Goal: Task Accomplishment & Management: Manage account settings

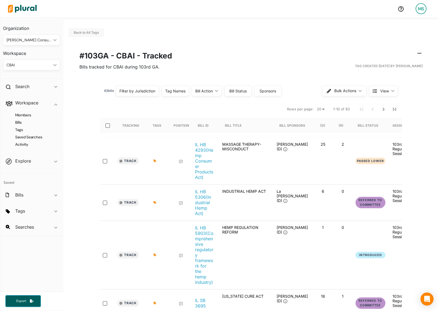
click at [317, 115] on nav "Rows per page: 20 50 1-10 of 83" at bounding box center [251, 109] width 302 height 15
click at [320, 111] on select "20 50" at bounding box center [321, 109] width 12 height 7
select select "50"
click at [107, 125] on input "select-all-rows" at bounding box center [108, 126] width 4 height 4
checkbox input "true"
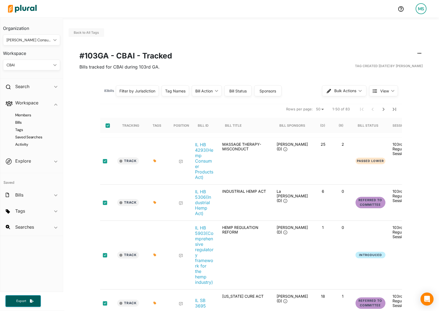
checkbox input "true"
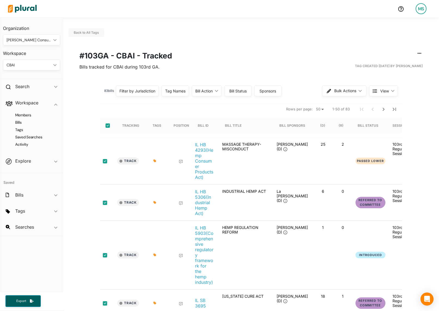
checkbox input "true"
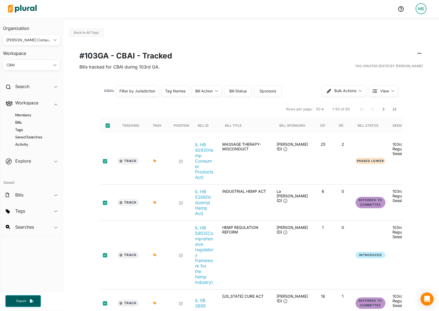
checkbox input "true"
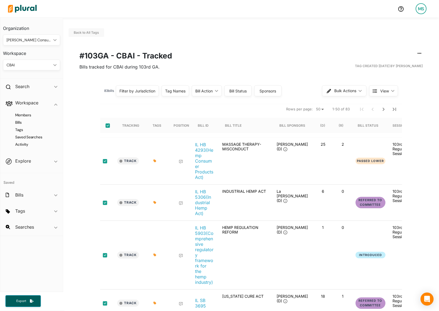
checkbox input "true"
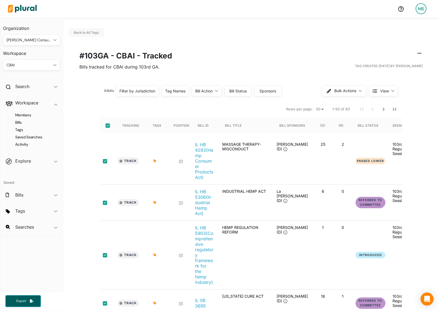
checkbox input "true"
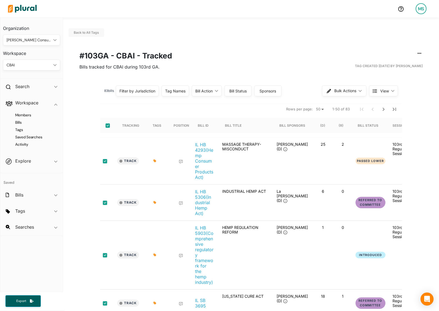
checkbox input "true"
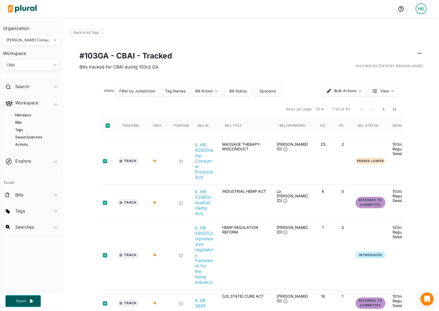
checkbox input "true"
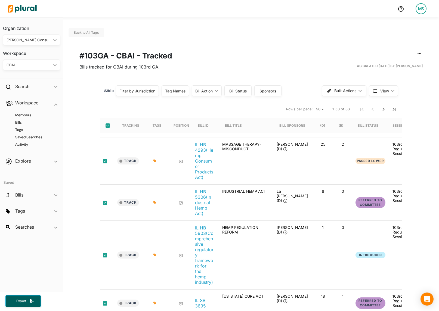
checkbox input "true"
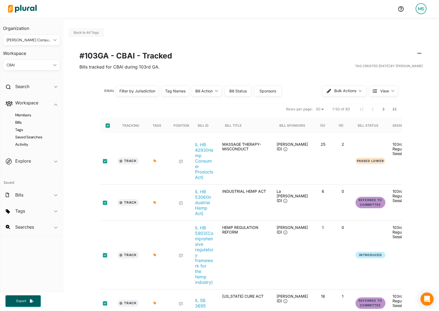
checkbox input "true"
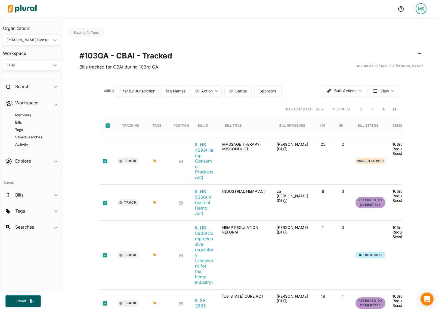
checkbox input "true"
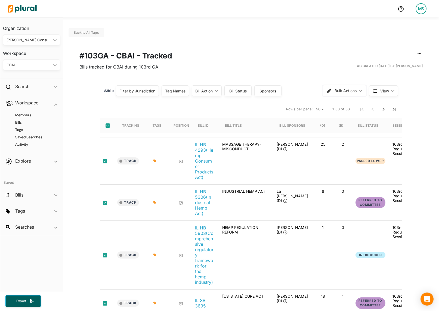
click at [341, 92] on span "Bulk Actions" at bounding box center [346, 91] width 22 height 4
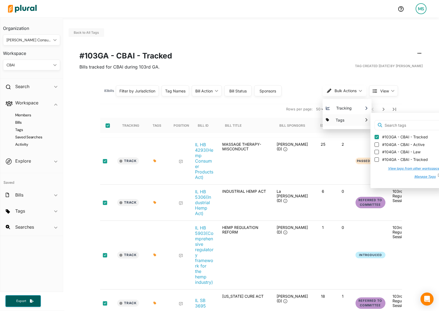
click at [411, 170] on button "View tags from other workspaces" at bounding box center [412, 169] width 59 height 8
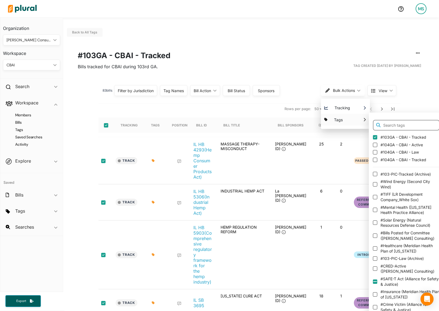
click at [401, 121] on input "text" at bounding box center [406, 125] width 67 height 11
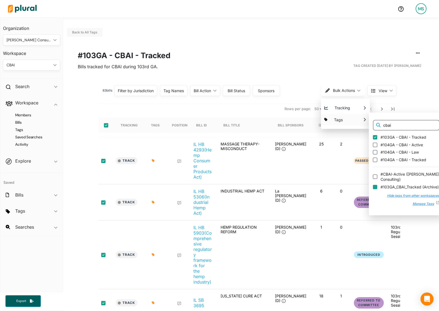
type input "cbai"
click at [373, 187] on input "#103GA_CBAI_Tracked ( Archive )" at bounding box center [375, 187] width 4 height 4
checkbox input "false"
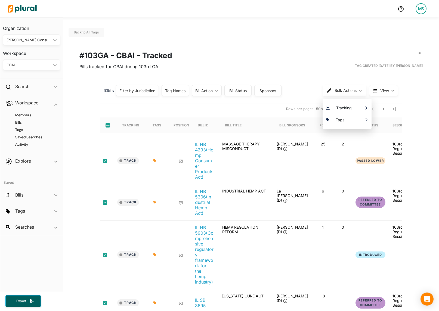
scroll to position [0, 0]
click at [243, 106] on nav "Rows per page: 20 50 1-50 of 83" at bounding box center [251, 108] width 302 height 15
click at [384, 109] on icon "Next Page" at bounding box center [384, 109] width 7 height 7
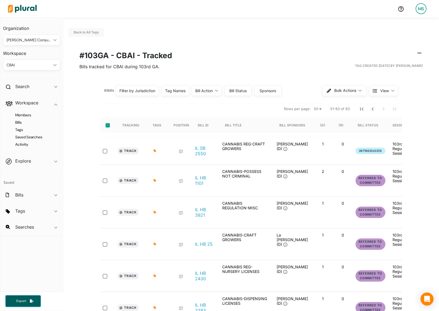
click at [109, 127] on input "select-all-rows" at bounding box center [108, 125] width 4 height 4
checkbox input "true"
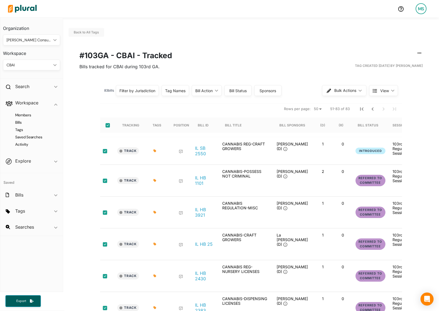
checkbox input "true"
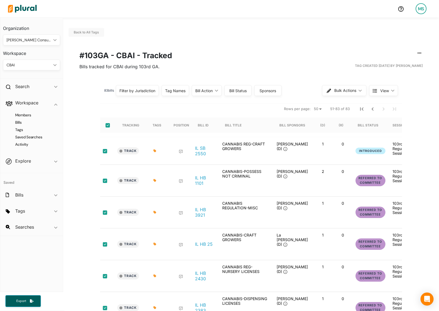
checkbox input "true"
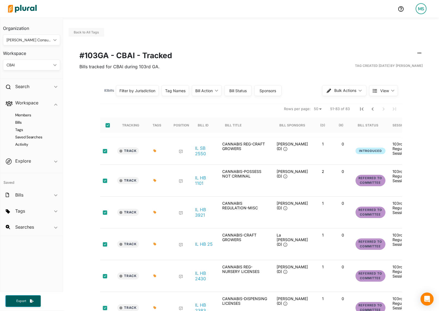
checkbox input "true"
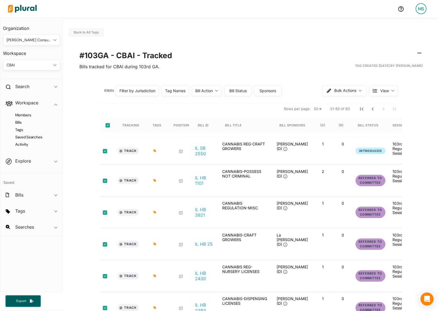
checkbox input "true"
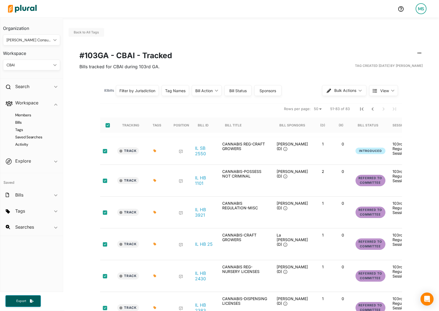
checkbox input "true"
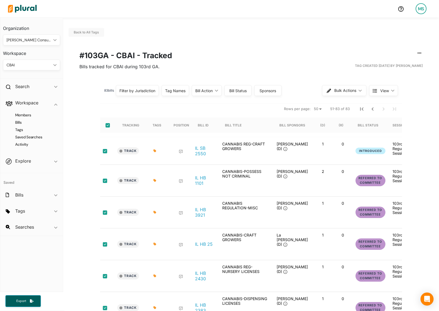
checkbox input "true"
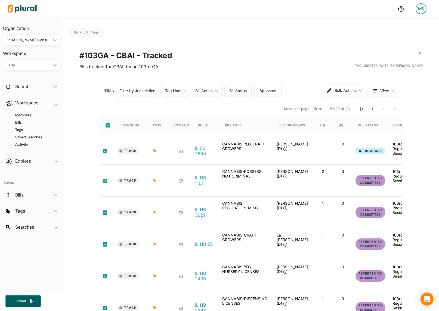
click at [330, 90] on icon "button" at bounding box center [329, 90] width 4 height 4
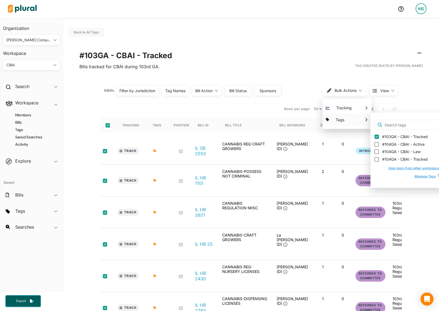
click at [401, 167] on button "View tags from other workspaces" at bounding box center [412, 168] width 59 height 8
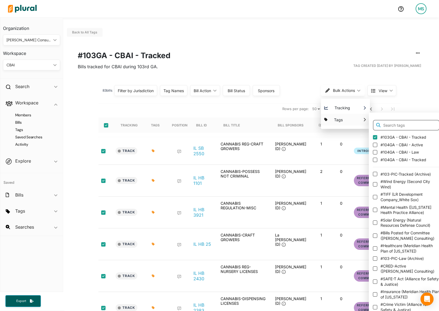
click at [399, 123] on input "text" at bounding box center [406, 125] width 67 height 11
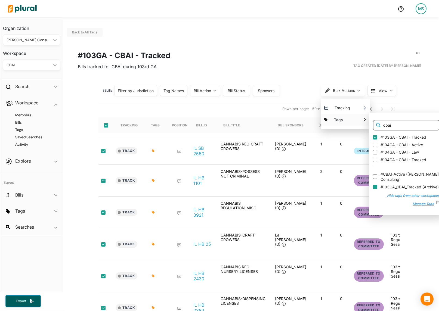
type input "cbai"
click at [375, 187] on input "#103GA_CBAI_Tracked ( Archive )" at bounding box center [375, 187] width 4 height 4
checkbox input "false"
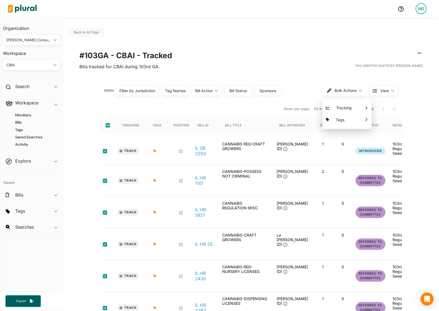
scroll to position [0, 0]
click at [236, 59] on h1 "#103GA - CBAI - Tracked" at bounding box center [251, 55] width 344 height 11
click at [26, 65] on div "CBAI" at bounding box center [29, 65] width 45 height 6
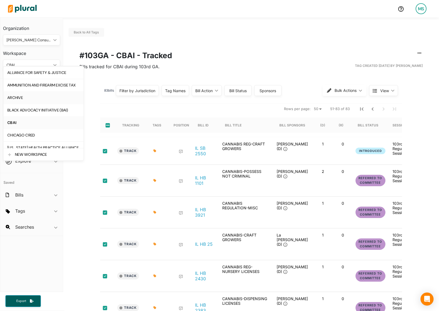
click at [16, 99] on div "ARCHIVE" at bounding box center [43, 98] width 72 height 5
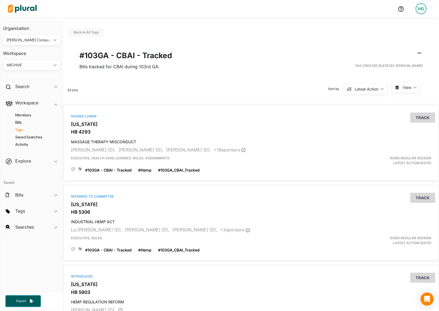
click at [19, 130] on h4 "Tags" at bounding box center [32, 129] width 49 height 5
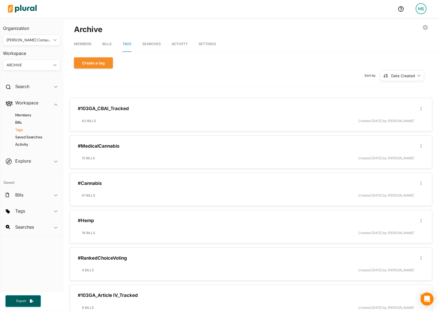
click at [27, 66] on div "ARCHIVE" at bounding box center [29, 65] width 45 height 6
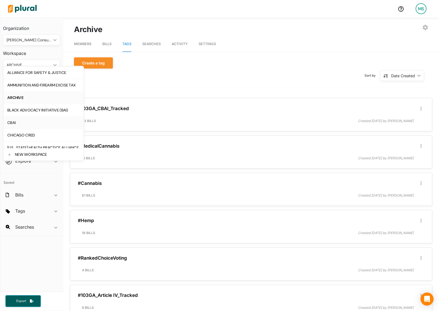
click at [18, 125] on div "CBAI" at bounding box center [43, 123] width 72 height 5
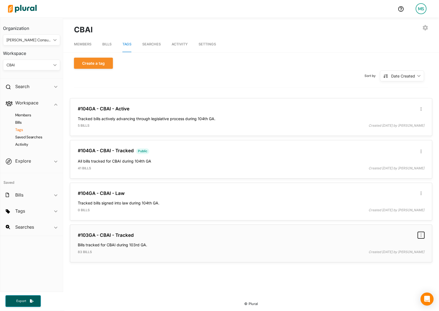
click at [422, 235] on icon "button" at bounding box center [421, 236] width 1 height 4
click at [395, 259] on div "Delete Tag" at bounding box center [403, 258] width 33 height 5
click at [421, 192] on icon "button" at bounding box center [421, 193] width 1 height 4
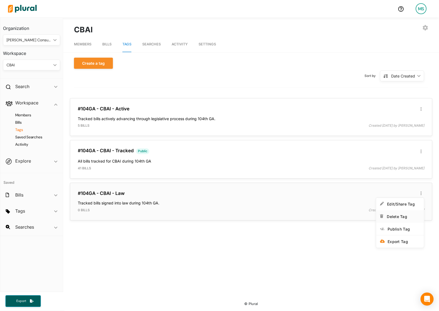
click at [391, 218] on div "Delete Tag" at bounding box center [403, 217] width 33 height 5
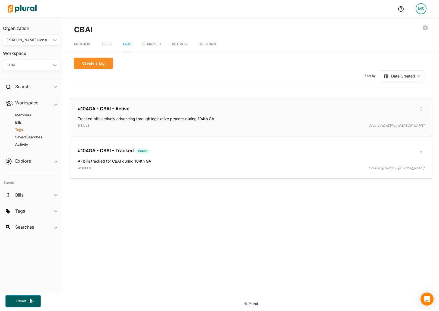
click at [115, 106] on link "#104GA - CBAI - Active" at bounding box center [104, 108] width 52 height 5
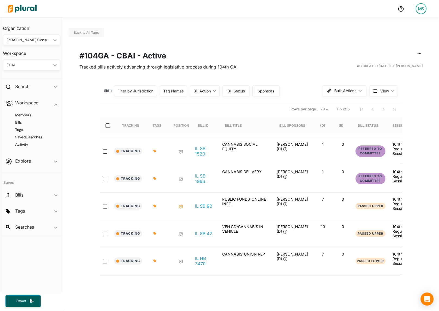
click at [107, 122] on div at bounding box center [109, 125] width 13 height 15
click at [107, 125] on input "select-all-rows" at bounding box center [108, 126] width 4 height 4
checkbox input "true"
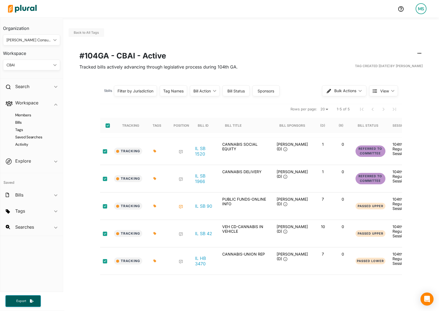
checkbox input "true"
click at [351, 89] on span "Bulk Actions" at bounding box center [346, 91] width 22 height 4
click at [80, 103] on div "5 bill s Filter by Jurisdiction Filter by Jurisdiction close [US_STATE] Save Cl…" at bounding box center [251, 178] width 376 height 193
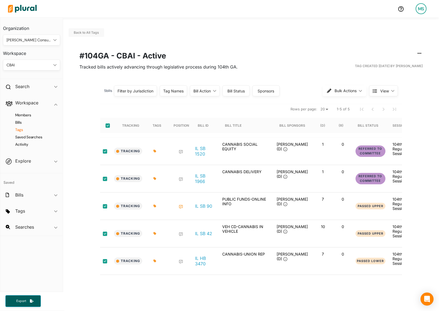
click at [22, 130] on h4 "Tags" at bounding box center [32, 129] width 49 height 5
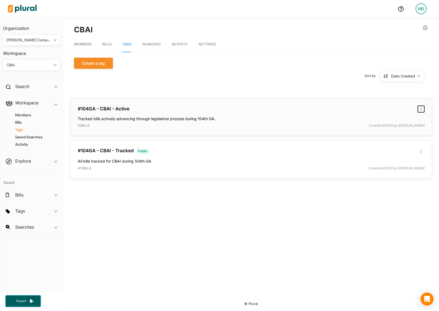
click at [422, 109] on button "button" at bounding box center [421, 109] width 7 height 7
click at [394, 131] on div "Delete Tag" at bounding box center [403, 132] width 33 height 5
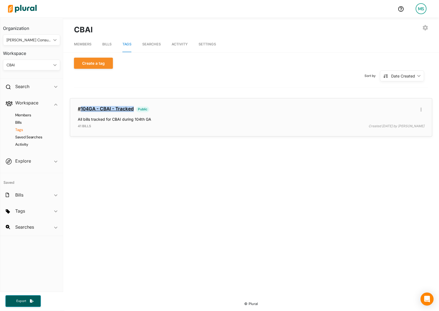
drag, startPoint x: 135, startPoint y: 109, endPoint x: 80, endPoint y: 111, distance: 55.0
click at [80, 111] on h3 "#104GA - CBAI - Tracked Public" at bounding box center [251, 109] width 347 height 6
copy link "104GA - CBAI - Tracked"
click at [42, 68] on div "CBAI ic_keyboard_arrow_down" at bounding box center [31, 65] width 57 height 11
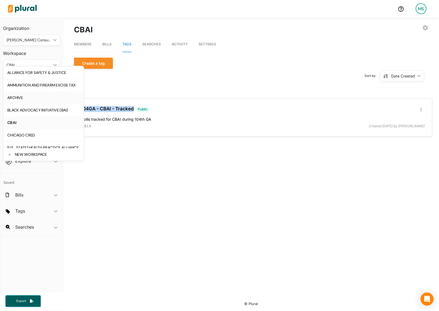
click at [15, 97] on div "ARCHIVE" at bounding box center [43, 98] width 72 height 5
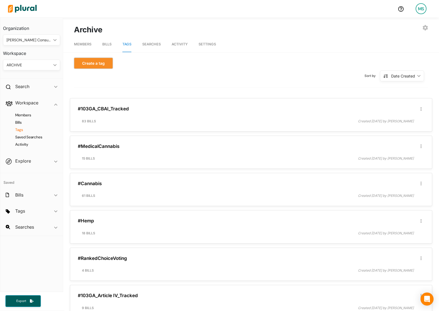
click at [103, 63] on button "Create a tag" at bounding box center [93, 63] width 39 height 11
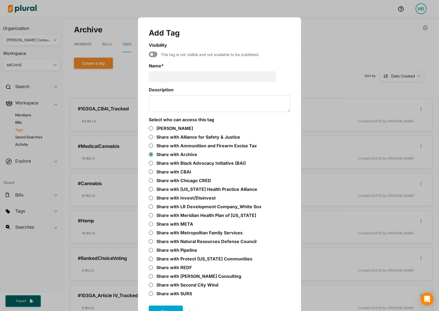
scroll to position [17, 0]
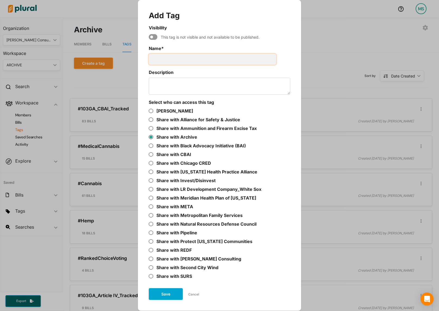
click at [174, 59] on input "Name *" at bounding box center [212, 59] width 127 height 11
paste input "104GA - CBAI - Tracked"
click at [170, 58] on input "104GA - CBAI - Tracked" at bounding box center [212, 59] width 127 height 11
click at [183, 59] on input "104GA_CBAI - Tracked" at bounding box center [212, 59] width 127 height 11
type input "104GA_CBAI_Tracked"
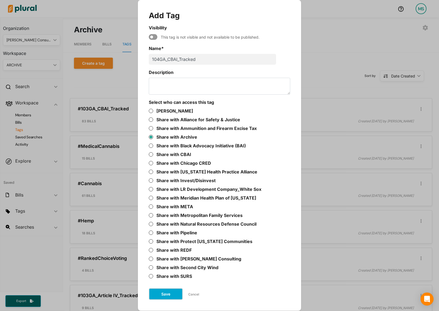
click at [166, 293] on button "Save" at bounding box center [166, 295] width 34 height 12
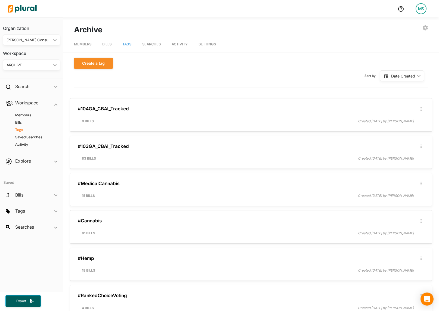
click at [26, 65] on div "ARCHIVE" at bounding box center [29, 65] width 45 height 6
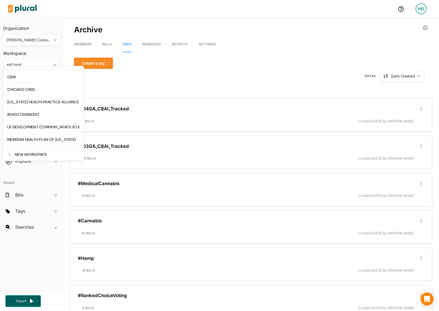
scroll to position [38, 0]
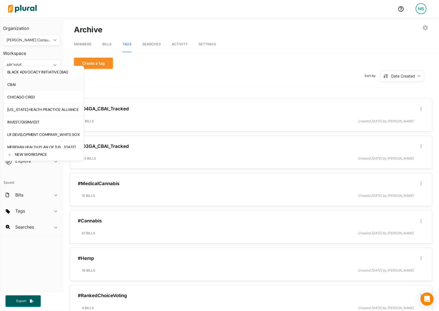
click at [14, 84] on div "CBAI" at bounding box center [43, 84] width 72 height 5
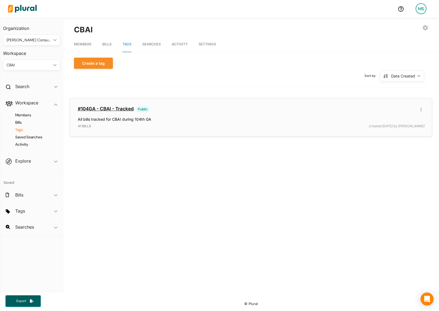
click at [111, 109] on link "#104GA - CBAI - Tracked" at bounding box center [106, 108] width 56 height 5
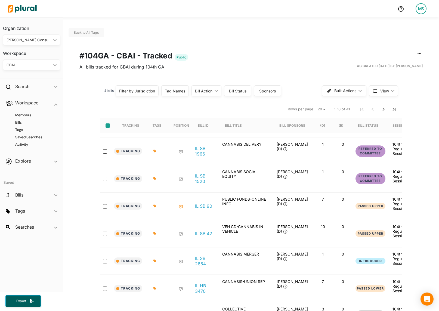
click at [108, 126] on input "select-all-rows" at bounding box center [108, 126] width 4 height 4
checkbox input "true"
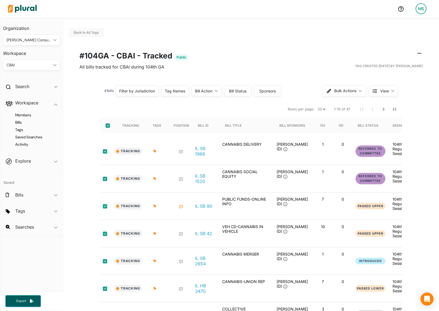
checkbox input "true"
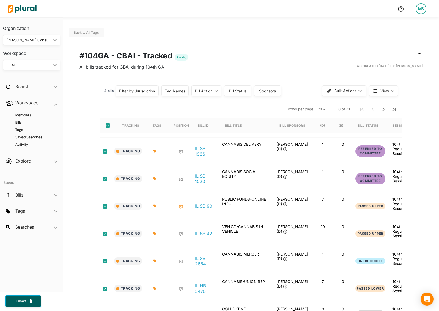
checkbox input "true"
click at [108, 126] on input "select-all-rows" at bounding box center [108, 126] width 4 height 4
checkbox input "false"
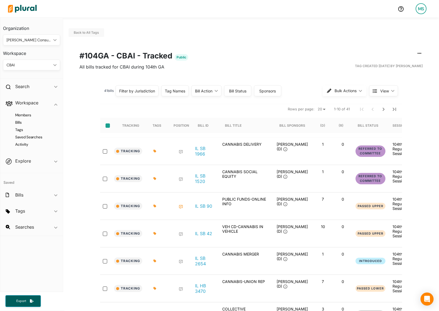
checkbox input "false"
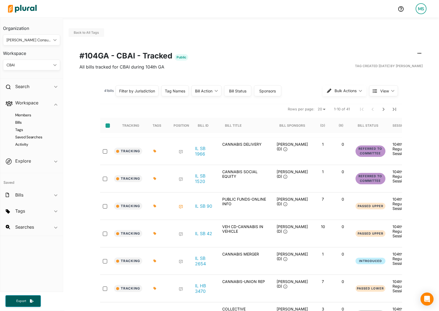
checkbox input "false"
click at [322, 108] on select "20 50" at bounding box center [322, 109] width 12 height 7
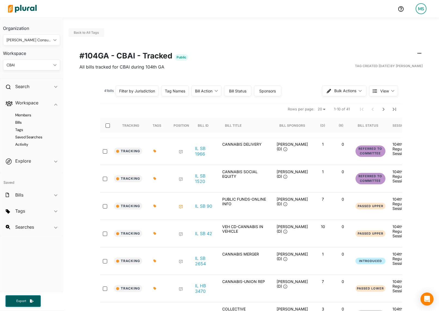
select select "50"
click at [108, 125] on input "select-all-rows" at bounding box center [108, 126] width 4 height 4
checkbox input "true"
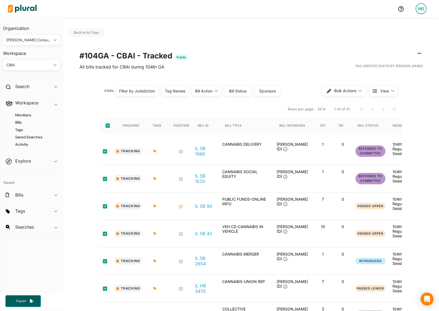
checkbox input "true"
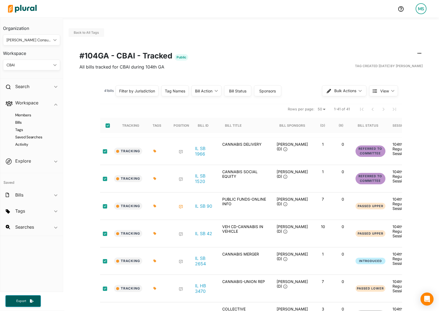
checkbox input "true"
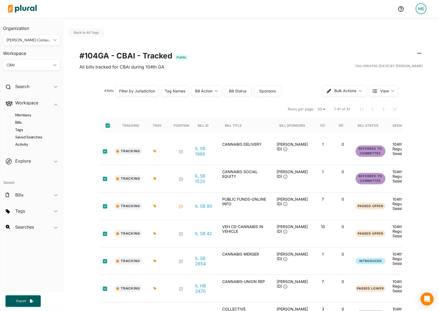
checkbox input "true"
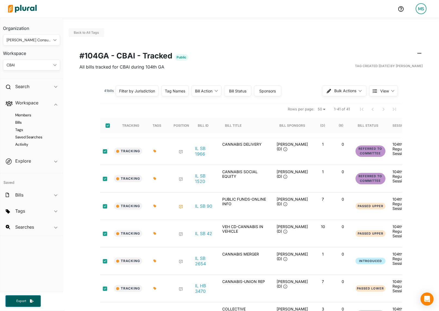
checkbox input "true"
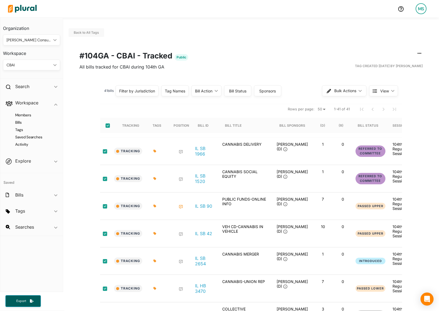
checkbox input "true"
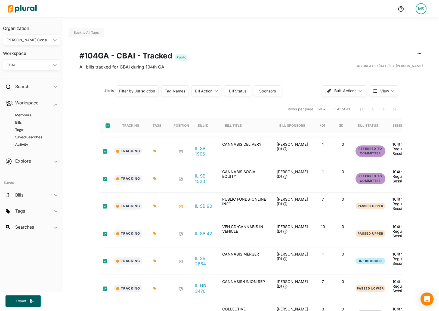
checkbox input "true"
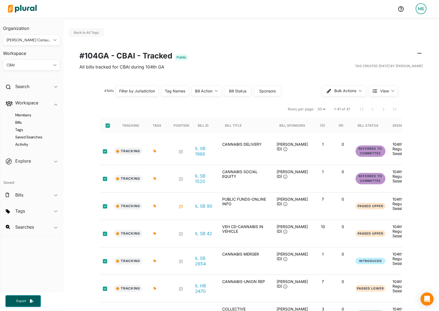
checkbox input "true"
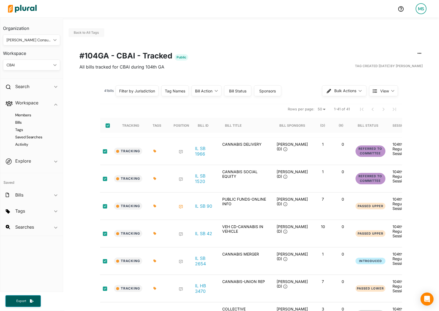
checkbox input "true"
click at [333, 91] on button "Bulk Actions ic_keyboard_arrow_down" at bounding box center [345, 90] width 44 height 11
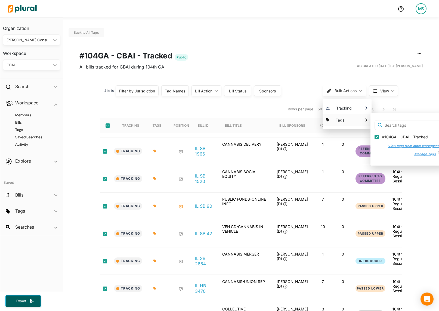
click at [405, 147] on button "View tags from other workspaces" at bounding box center [412, 146] width 59 height 8
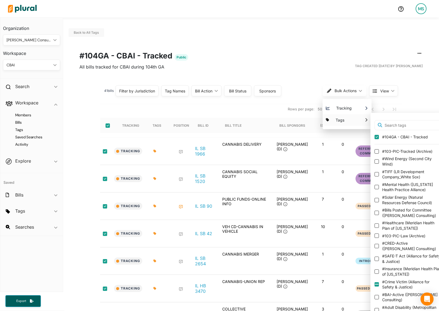
scroll to position [0, 2]
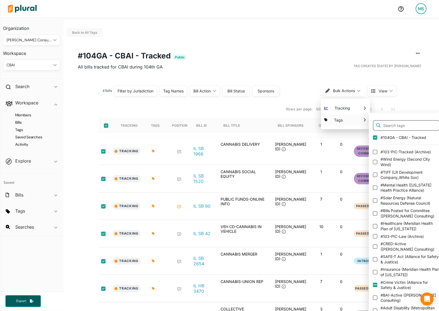
click at [397, 124] on input "text" at bounding box center [406, 125] width 67 height 11
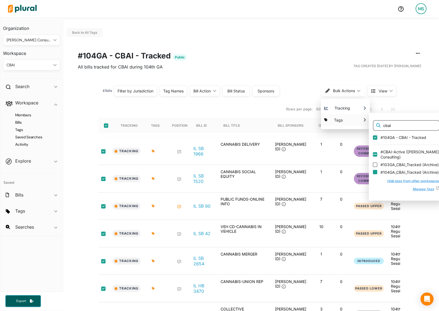
type input "cbai"
click at [375, 172] on input "#104GA_CBAI_Tracked ( Archive )" at bounding box center [375, 172] width 4 height 4
checkbox input "false"
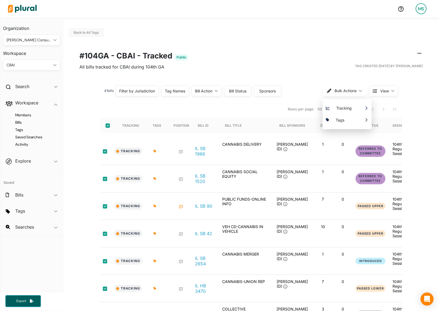
scroll to position [0, 0]
click at [26, 67] on div "CBAI" at bounding box center [29, 65] width 45 height 6
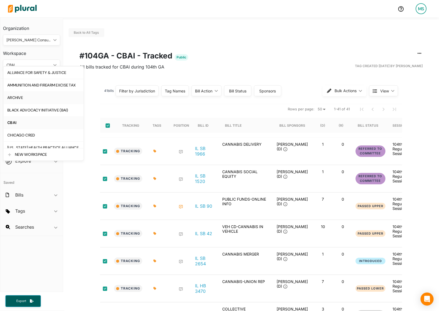
click at [16, 99] on div "ARCHIVE" at bounding box center [43, 98] width 72 height 5
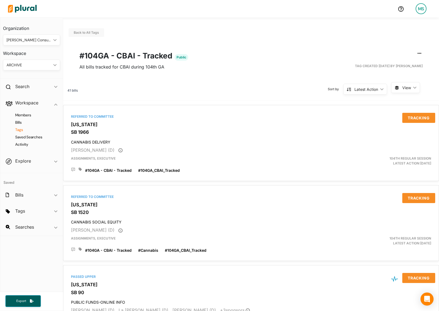
click at [21, 130] on h4 "Tags" at bounding box center [32, 129] width 49 height 5
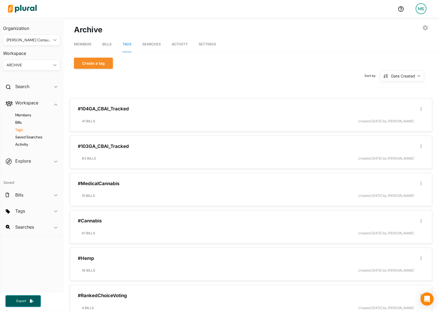
click at [20, 65] on div "ARCHIVE" at bounding box center [29, 65] width 45 height 6
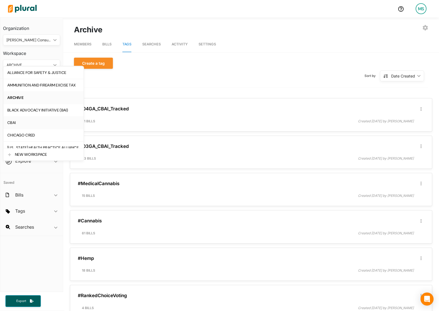
click at [15, 125] on div "CBAI" at bounding box center [43, 123] width 72 height 5
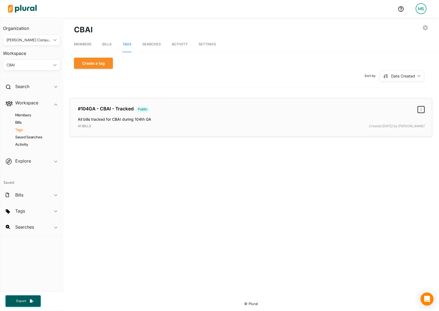
click at [423, 109] on button "button" at bounding box center [421, 109] width 7 height 7
click at [394, 134] on div "Delete Tag" at bounding box center [403, 133] width 33 height 5
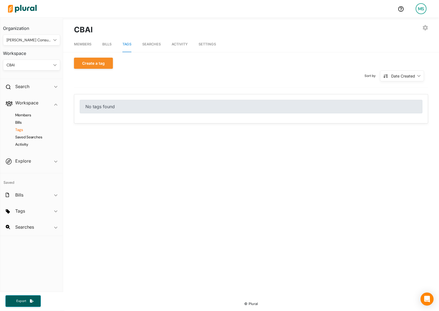
click at [421, 26] on div "EXPORT BILLS INVITE USER EDIT WORKSPACE DELETE WORKSPACE CBAI" at bounding box center [251, 29] width 354 height 11
click at [425, 27] on icon "button" at bounding box center [425, 27] width 5 height 5
click at [394, 76] on div "DELETE WORKSPACE" at bounding box center [404, 75] width 40 height 5
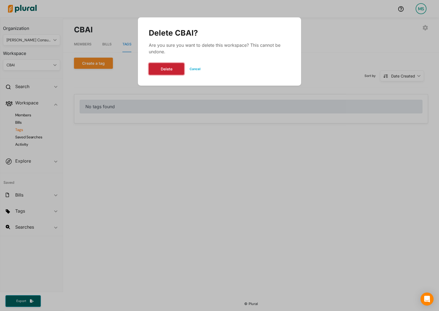
click at [162, 69] on button "Delete" at bounding box center [166, 69] width 35 height 12
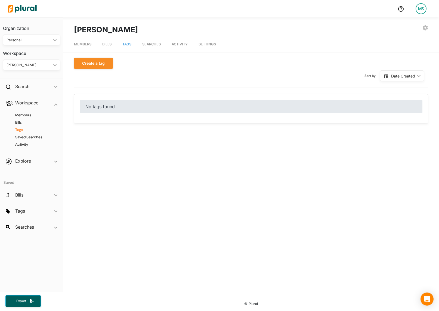
click at [32, 41] on div "Personal" at bounding box center [29, 40] width 45 height 6
click at [20, 98] on link "[PERSON_NAME] Consulting" at bounding box center [32, 93] width 57 height 13
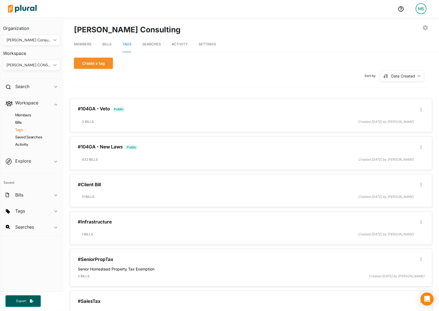
click at [26, 67] on div "[PERSON_NAME] CONSULTING" at bounding box center [29, 65] width 45 height 6
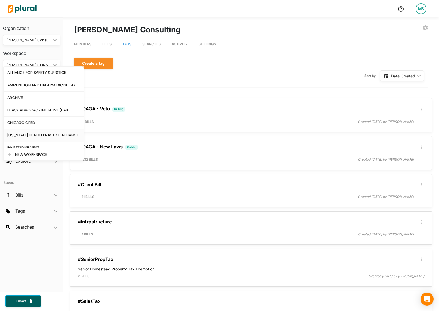
scroll to position [144, 0]
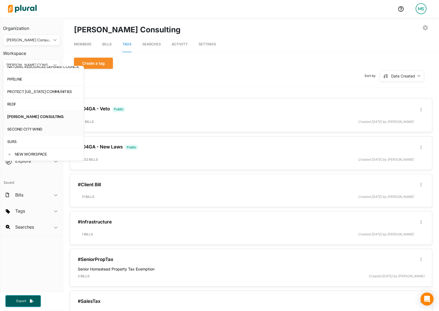
click at [32, 131] on div "SECOND CITY WIND" at bounding box center [43, 129] width 72 height 5
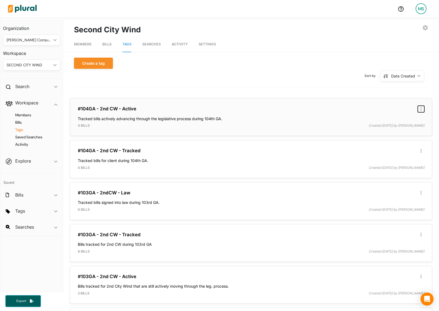
click at [422, 108] on button "button" at bounding box center [421, 109] width 7 height 7
click at [391, 133] on div "Delete Tag" at bounding box center [403, 132] width 33 height 5
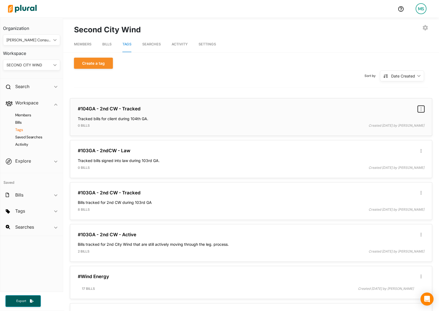
click at [422, 109] on button "button" at bounding box center [421, 109] width 7 height 7
click at [395, 132] on div "Delete Tag" at bounding box center [403, 132] width 33 height 5
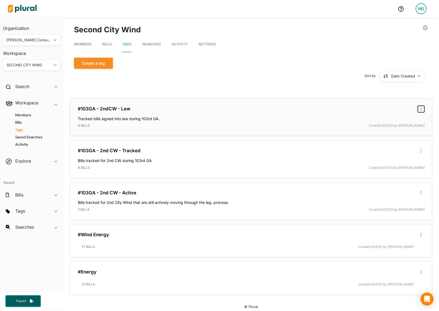
click at [421, 106] on button "button" at bounding box center [421, 109] width 7 height 7
click at [389, 132] on div "Delete Tag" at bounding box center [403, 132] width 33 height 5
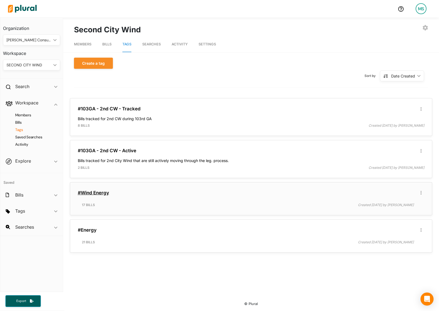
click at [91, 192] on link "#Wind Energy" at bounding box center [93, 192] width 31 height 5
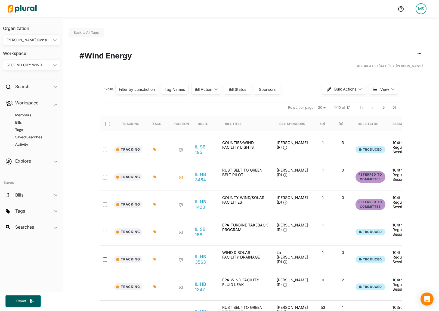
click at [27, 64] on div "SECOND CITY WIND" at bounding box center [29, 65] width 45 height 6
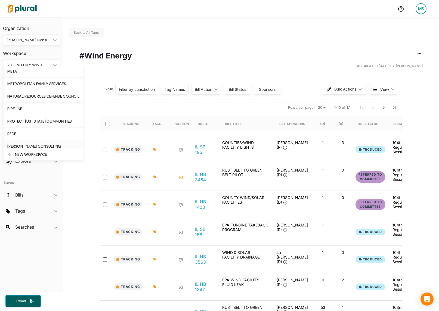
scroll to position [112, 0]
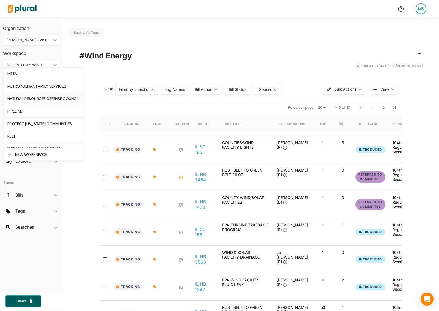
click at [34, 99] on div "NATURAL RESOURCES DEFENSE COUNCIL" at bounding box center [43, 99] width 72 height 5
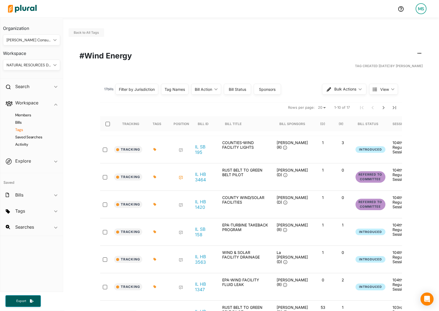
click at [20, 131] on h4 "Tags" at bounding box center [32, 129] width 49 height 5
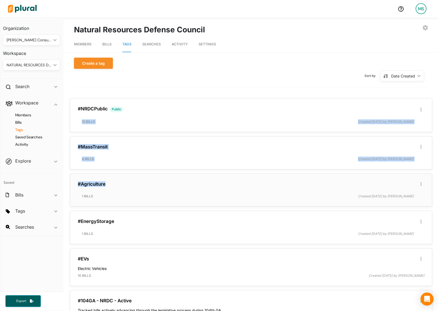
drag, startPoint x: 132, startPoint y: 116, endPoint x: 140, endPoint y: 185, distance: 69.7
click at [139, 79] on div "Sort by Date Created ic_keyboard_arrow_down Date Created Date Created Alphanume…" at bounding box center [251, 76] width 354 height 14
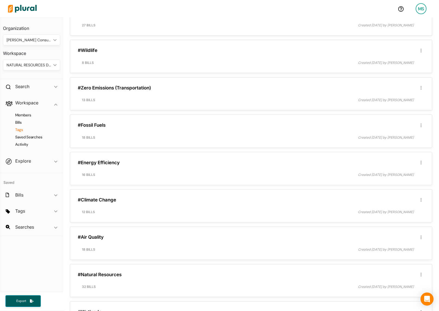
scroll to position [729, 0]
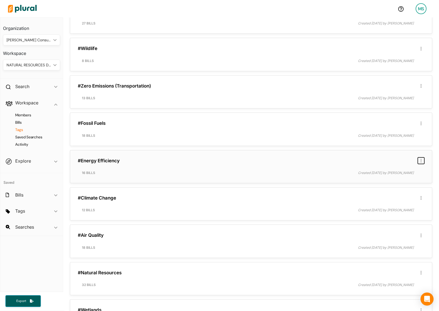
click at [423, 160] on button "button" at bounding box center [421, 161] width 7 height 7
click at [390, 173] on div "Edit/Share Tag" at bounding box center [403, 171] width 33 height 5
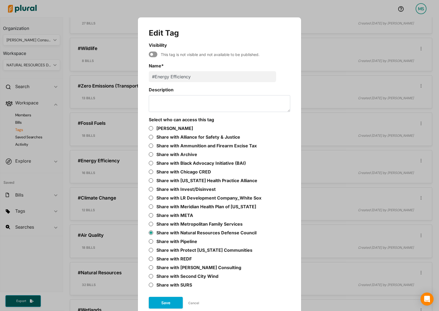
scroll to position [9, 0]
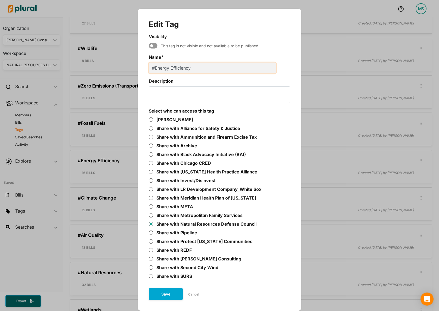
click at [170, 68] on input "#Energy Efficiency" at bounding box center [212, 68] width 127 height 11
type input "#EnergyEfficiency"
click at [167, 297] on button "Save" at bounding box center [166, 295] width 34 height 12
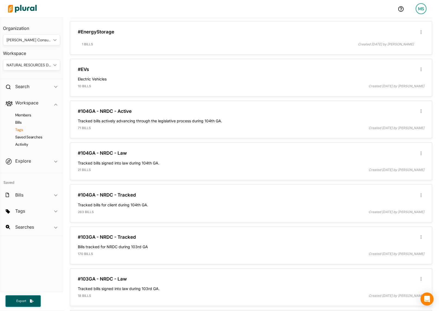
scroll to position [0, 0]
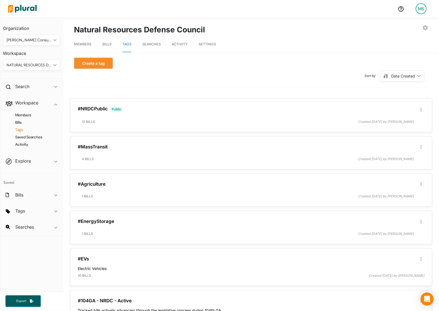
click at [104, 64] on button "Create a tag" at bounding box center [93, 63] width 39 height 11
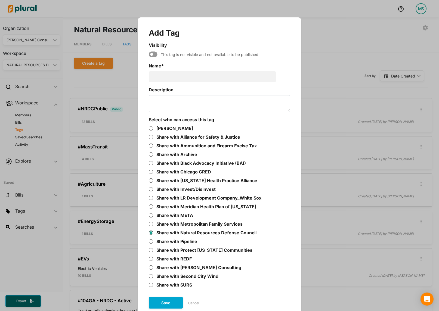
scroll to position [9, 0]
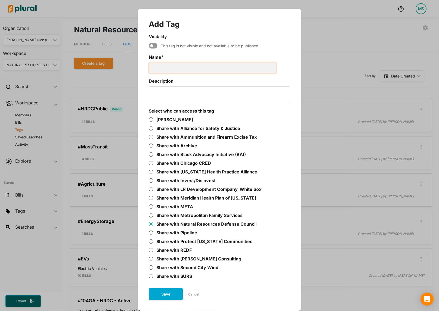
click at [170, 66] on input "Name *" at bounding box center [212, 68] width 127 height 11
type input "WindEnergy"
click button "Save" at bounding box center [166, 295] width 34 height 12
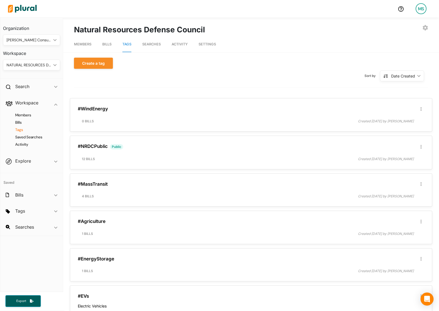
click at [27, 64] on div "NATURAL RESOURCES DEFENSE COUNCIL" at bounding box center [29, 65] width 45 height 6
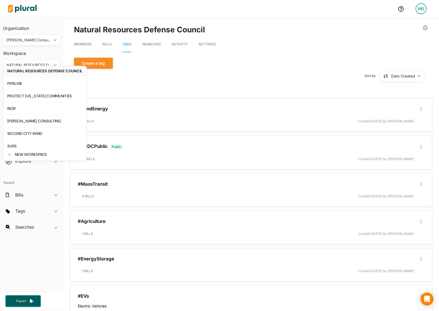
scroll to position [144, 0]
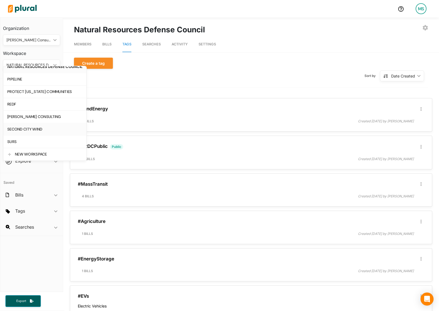
click at [23, 129] on div "SECOND CITY WIND" at bounding box center [44, 129] width 75 height 5
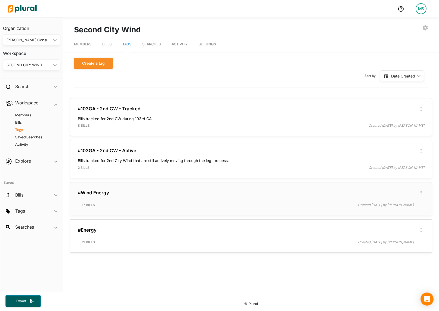
click at [103, 192] on link "#Wind Energy" at bounding box center [93, 192] width 31 height 5
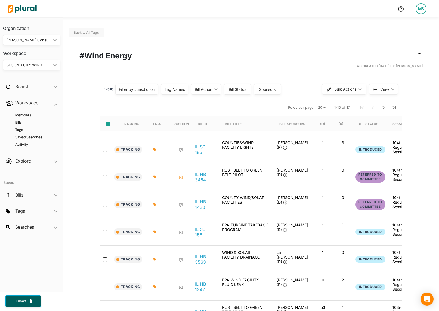
click at [108, 122] on input "select-all-rows" at bounding box center [108, 124] width 4 height 4
checkbox input "true"
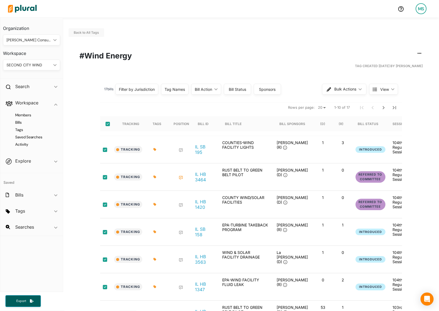
checkbox input "true"
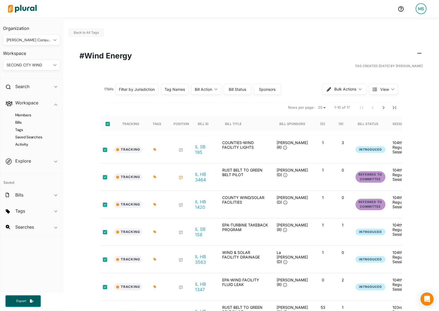
checkbox input "true"
click at [342, 86] on button "Bulk Actions ic_keyboard_arrow_down" at bounding box center [345, 89] width 44 height 11
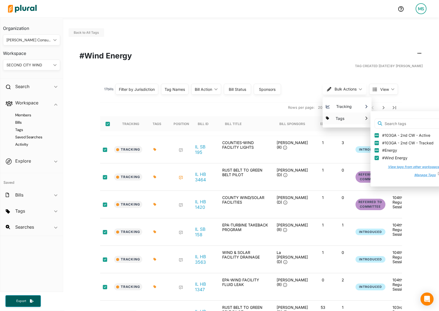
click at [403, 168] on button "View tags from other workspaces" at bounding box center [412, 167] width 59 height 8
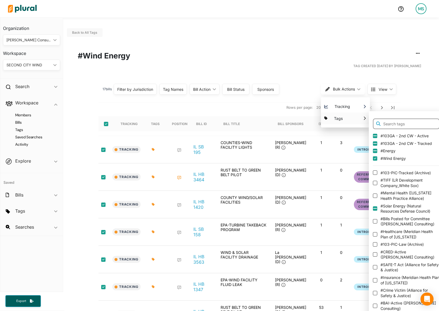
click at [401, 124] on input "text" at bounding box center [406, 124] width 67 height 11
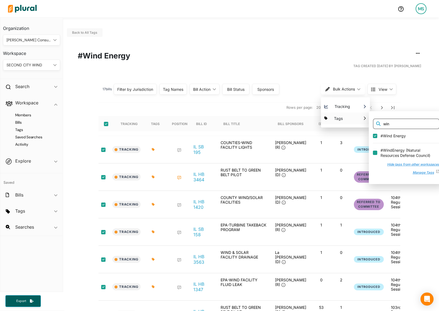
type input "win"
click at [375, 153] on input "#WindEnergy ( Natural Resources Defense Council )" at bounding box center [375, 152] width 4 height 4
checkbox input "false"
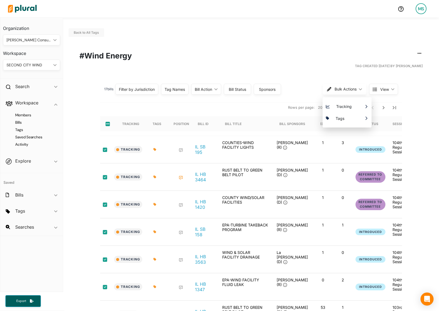
scroll to position [0, 0]
click at [183, 56] on h1 "#Wind Energy" at bounding box center [251, 55] width 344 height 11
click at [20, 130] on h4 "Tags" at bounding box center [32, 129] width 49 height 5
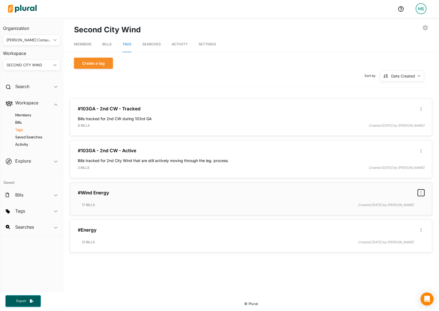
click at [422, 193] on icon "button" at bounding box center [421, 193] width 1 height 4
click at [391, 216] on div "Delete Tag" at bounding box center [403, 216] width 33 height 5
click at [421, 193] on button "button" at bounding box center [421, 193] width 7 height 7
click at [392, 215] on div "Delete Tag" at bounding box center [403, 216] width 33 height 5
click at [102, 152] on link "#103GA - 2nd CW - Active" at bounding box center [107, 150] width 59 height 5
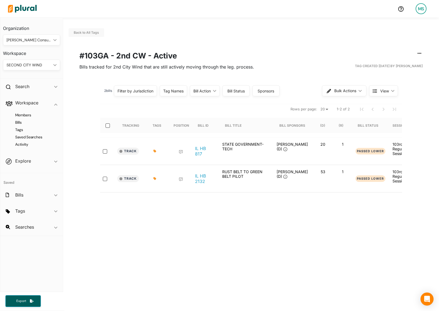
click at [108, 128] on div at bounding box center [109, 125] width 13 height 15
click at [108, 126] on input "select-all-rows" at bounding box center [108, 126] width 4 height 4
checkbox input "true"
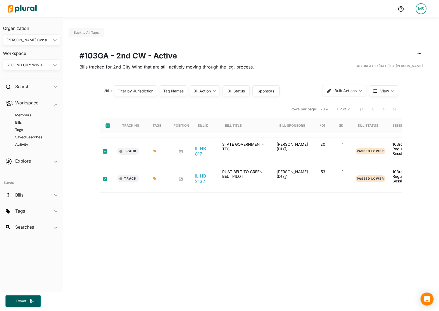
click at [336, 91] on span "Bulk Actions" at bounding box center [346, 91] width 22 height 4
click at [19, 130] on h4 "Tags" at bounding box center [32, 129] width 49 height 5
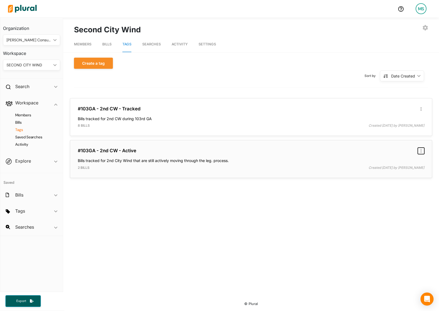
click at [421, 151] on icon "button" at bounding box center [421, 151] width 1 height 4
click at [397, 174] on div "Delete Tag" at bounding box center [403, 174] width 33 height 5
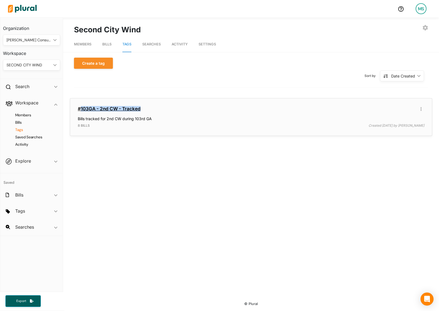
drag, startPoint x: 147, startPoint y: 109, endPoint x: 80, endPoint y: 110, distance: 67.2
click at [80, 110] on h3 "#103GA - 2nd CW - Tracked" at bounding box center [251, 108] width 347 height 5
copy link "103GA - 2nd CW - Tracked"
click at [25, 63] on div "SECOND CITY WIND" at bounding box center [29, 65] width 45 height 6
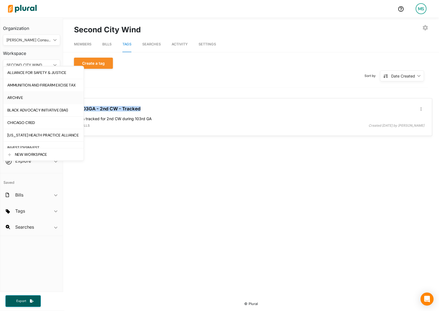
click at [17, 99] on div "ARCHIVE" at bounding box center [43, 98] width 72 height 5
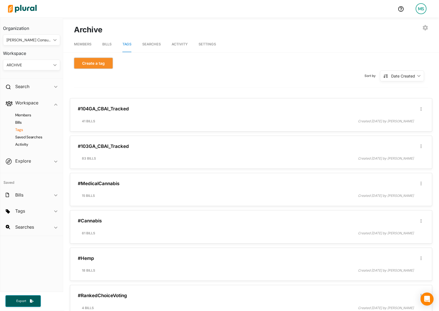
click at [91, 59] on button "Create a tag" at bounding box center [93, 63] width 39 height 11
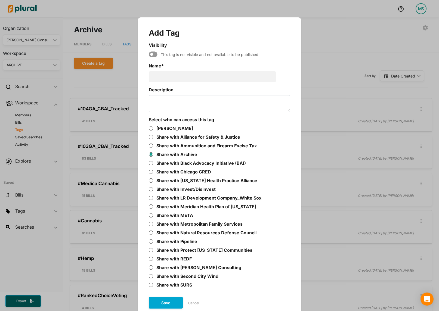
scroll to position [9, 0]
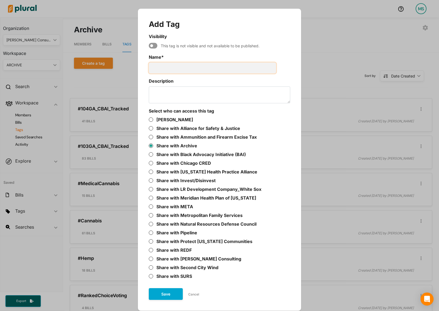
click at [177, 66] on input "Name *" at bounding box center [212, 68] width 127 height 11
type input "S"
paste input "103GA - 2nd CW - Tracked"
drag, startPoint x: 187, startPoint y: 67, endPoint x: 169, endPoint y: 67, distance: 18.2
click at [169, 67] on input "103GA - 2nd CW - Tracked" at bounding box center [212, 68] width 127 height 11
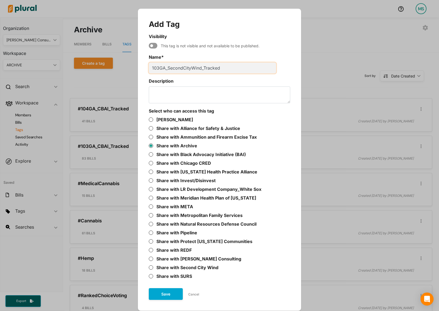
type input "103GA_SecondCityWind_Tracked"
click at [169, 296] on button "Save" at bounding box center [166, 295] width 34 height 12
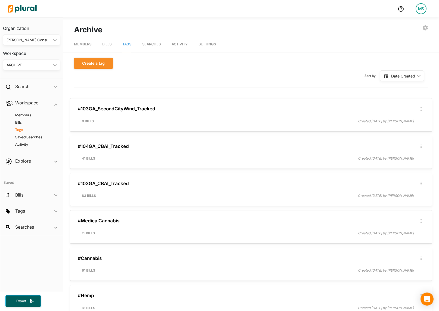
click at [33, 63] on div "ARCHIVE" at bounding box center [29, 65] width 45 height 6
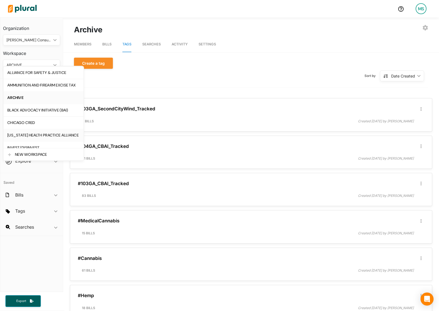
scroll to position [144, 0]
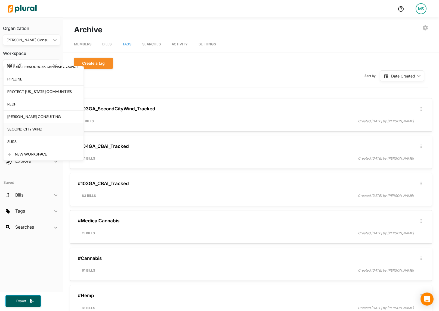
click at [24, 134] on link "SECOND CITY WIND" at bounding box center [44, 129] width 80 height 13
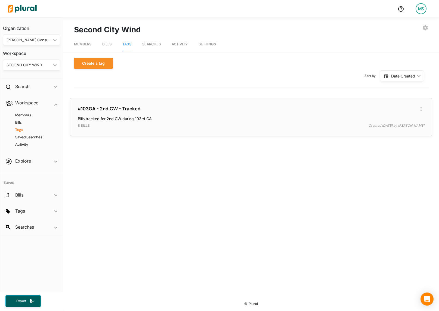
click at [108, 109] on link "#103GA - 2nd CW - Tracked" at bounding box center [109, 108] width 63 height 5
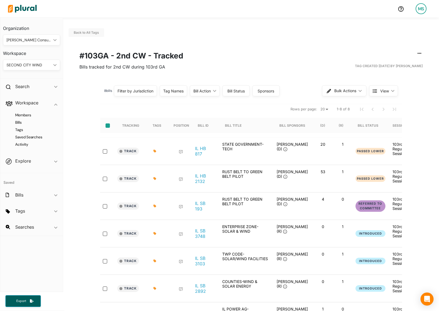
click at [107, 125] on input "select-all-rows" at bounding box center [108, 126] width 4 height 4
checkbox input "true"
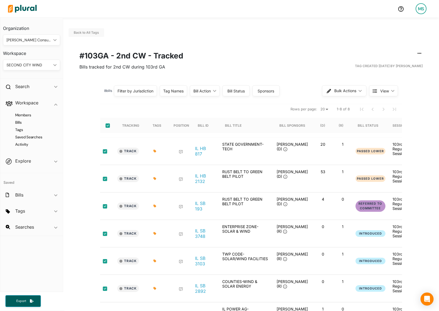
checkbox input "true"
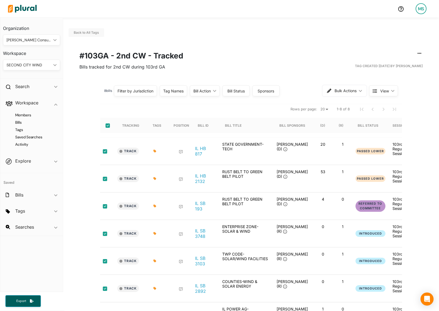
click at [343, 90] on span "Bulk Actions" at bounding box center [346, 91] width 22 height 4
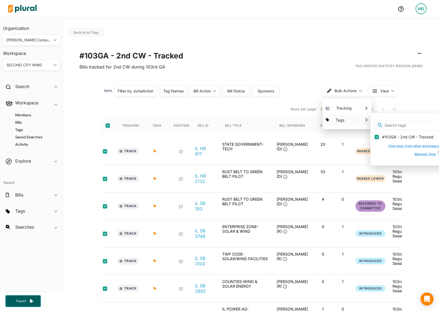
click at [407, 146] on button "View tags from other workspaces" at bounding box center [412, 146] width 59 height 8
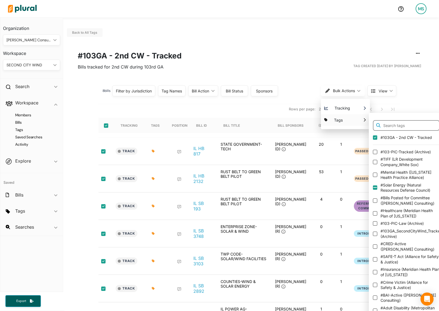
click at [399, 126] on input "text" at bounding box center [406, 125] width 67 height 11
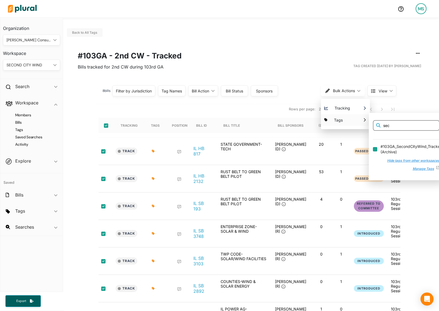
type input "sec"
click at [374, 150] on input "#103GA_SecondCityWind_Tracked ( Archive )" at bounding box center [375, 149] width 4 height 4
checkbox input "false"
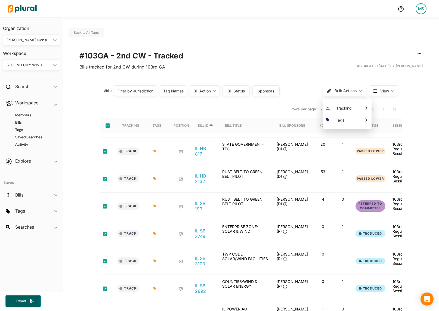
scroll to position [0, 0]
click at [112, 108] on nav "Rows per page: 20 50 1-8 of 8" at bounding box center [251, 109] width 302 height 15
click at [20, 131] on h4 "Tags" at bounding box center [32, 129] width 49 height 5
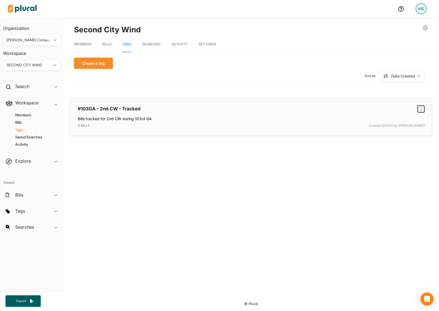
click at [420, 109] on button "button" at bounding box center [421, 109] width 7 height 7
click at [401, 133] on div "Delete Tag" at bounding box center [403, 132] width 33 height 5
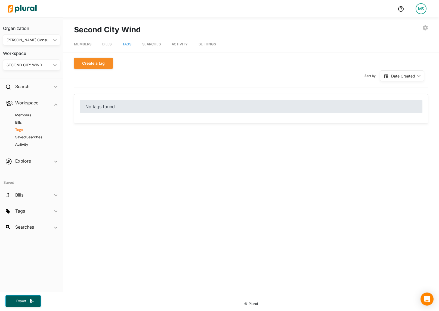
click at [425, 30] on div "EXPORT BILLS INVITE USER EDIT WORKSPACE DELETE WORKSPACE Second City Wind" at bounding box center [251, 29] width 354 height 11
click at [426, 27] on icon "button" at bounding box center [425, 27] width 5 height 5
click at [393, 75] on div "DELETE WORKSPACE" at bounding box center [404, 75] width 40 height 5
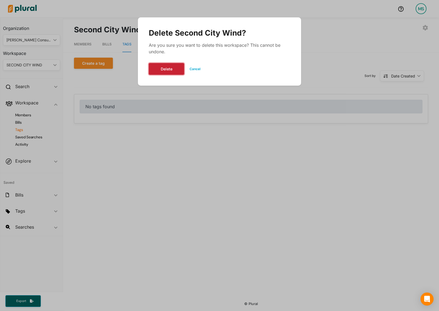
click at [161, 68] on button "Delete" at bounding box center [166, 69] width 35 height 12
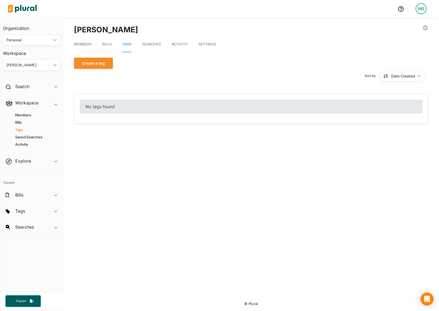
click at [32, 61] on div "[PERSON_NAME] ic_keyboard_arrow_down" at bounding box center [31, 65] width 57 height 11
click at [27, 39] on div "Personal" at bounding box center [29, 40] width 45 height 6
click at [16, 92] on div "[PERSON_NAME] Consulting" at bounding box center [32, 93] width 50 height 5
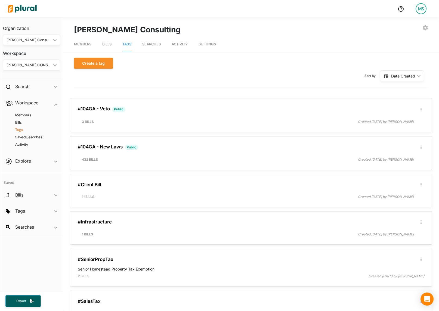
click at [32, 69] on div "[PERSON_NAME] CONSULTING ic_keyboard_arrow_down" at bounding box center [31, 65] width 57 height 11
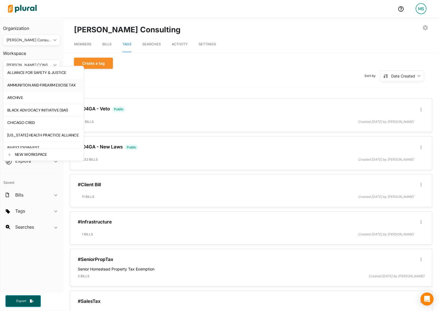
click at [38, 85] on div "AMMUNITION AND FIREARM EXCISE TAX" at bounding box center [43, 85] width 72 height 5
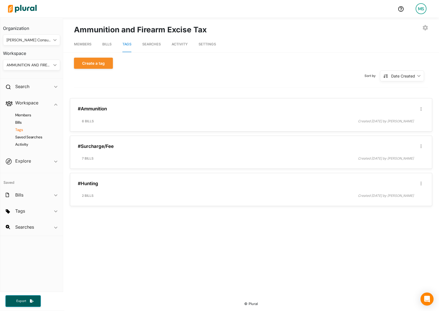
click at [27, 64] on div "AMMUNITION AND FIREARM EXCISE TAX" at bounding box center [29, 65] width 45 height 6
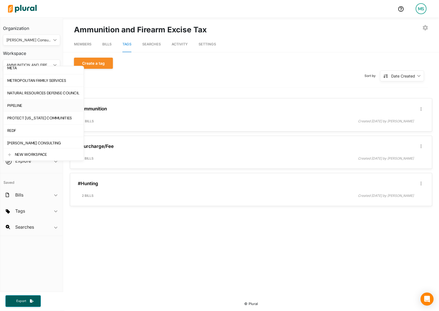
scroll to position [127, 0]
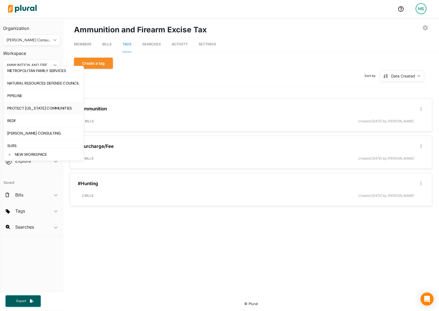
click at [26, 108] on div "PROTECT [US_STATE] COMMUNITIES" at bounding box center [43, 108] width 72 height 5
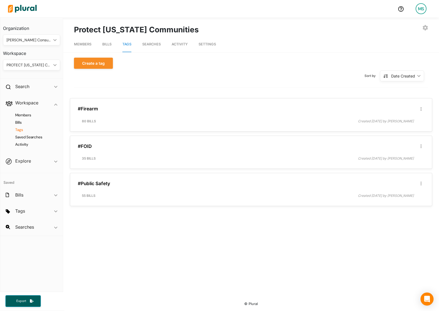
click at [46, 65] on div "PROTECT [US_STATE] COMMUNITIES" at bounding box center [29, 65] width 45 height 6
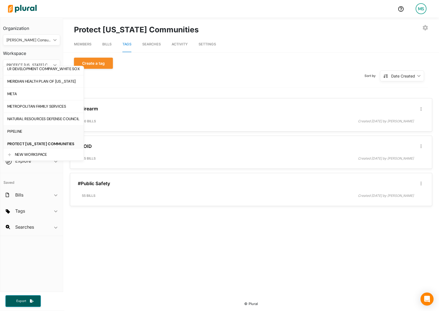
scroll to position [44, 0]
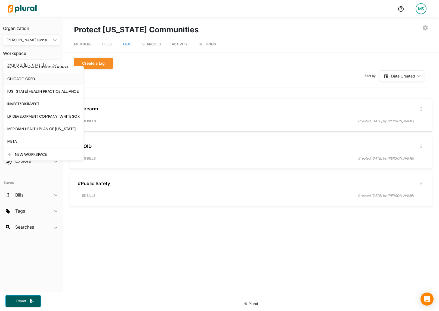
click at [27, 82] on link "CHICAGO CRED" at bounding box center [44, 79] width 80 height 13
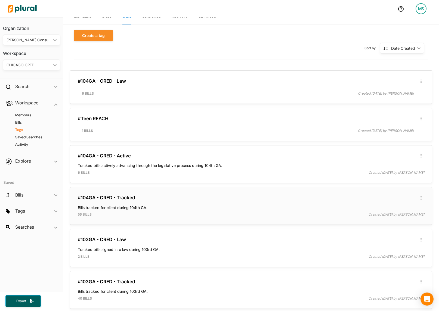
scroll to position [0, 0]
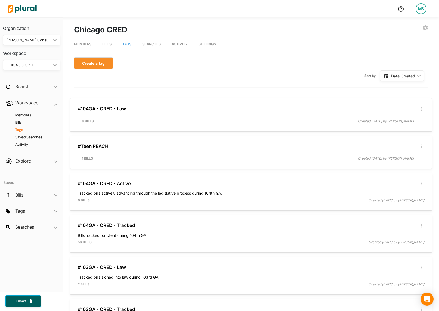
click at [96, 62] on button "Create a tag" at bounding box center [93, 63] width 39 height 11
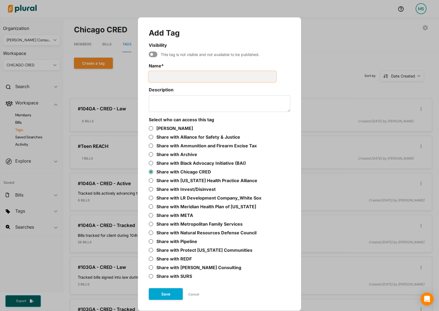
click at [193, 79] on input "Name *" at bounding box center [212, 76] width 127 height 11
type input "Firearms"
click at [167, 295] on button "Save" at bounding box center [166, 295] width 34 height 12
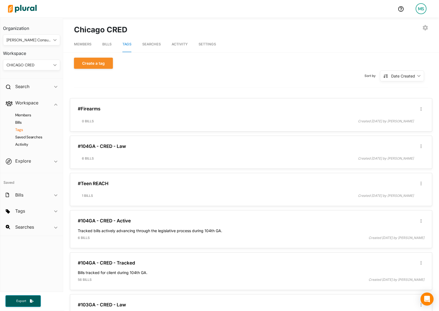
click at [27, 64] on div "CHICAGO CRED" at bounding box center [29, 65] width 45 height 6
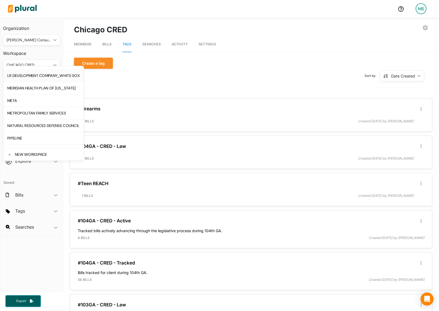
scroll to position [125, 0]
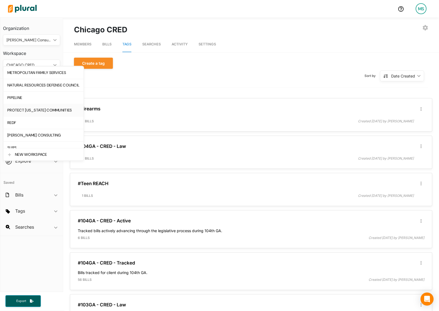
click at [32, 112] on div "PROTECT [US_STATE] COMMUNITIES" at bounding box center [43, 110] width 72 height 5
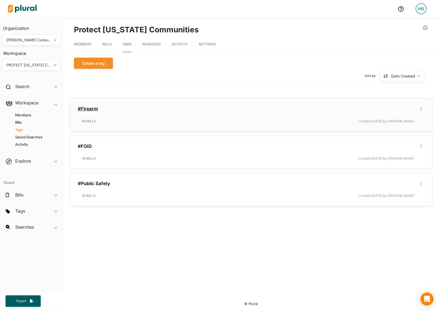
click at [93, 106] on link "#Firearm" at bounding box center [88, 108] width 20 height 5
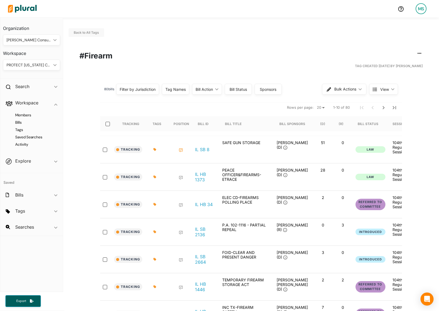
click at [322, 111] on select "20 50" at bounding box center [321, 108] width 12 height 7
select select "50"
click at [109, 123] on input "select-all-rows" at bounding box center [108, 124] width 4 height 4
click at [344, 92] on button "Bulk Actions ic_keyboard_arrow_down" at bounding box center [345, 89] width 44 height 11
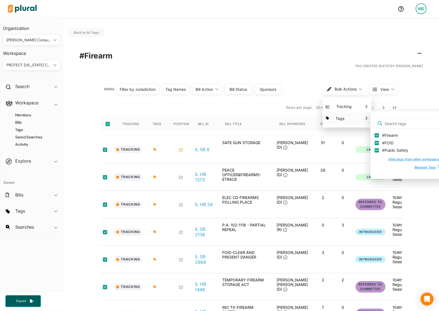
click at [404, 158] on button "View tags from other workspaces" at bounding box center [412, 159] width 59 height 8
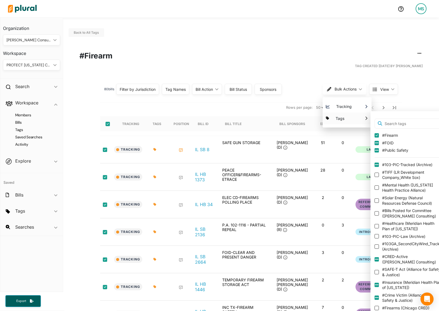
scroll to position [0, 2]
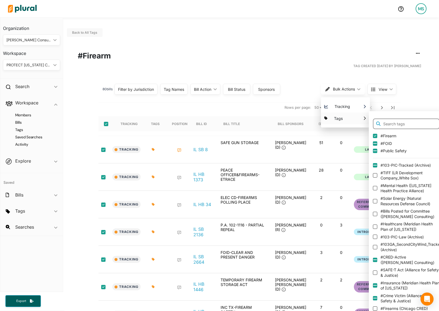
click at [403, 124] on input "text" at bounding box center [406, 124] width 67 height 11
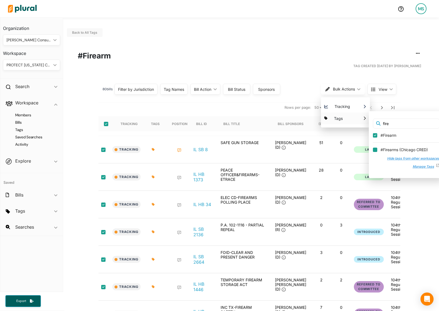
click at [375, 149] on input "#Firearms ( Chicago CRED )" at bounding box center [375, 150] width 4 height 4
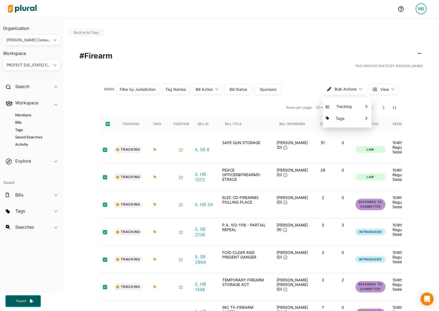
scroll to position [0, 0]
click at [186, 100] on div "80 bill s Filter by Jurisdiction Filter by Jurisdiction close [US_STATE] Save C…" at bounding box center [251, 92] width 302 height 22
click at [384, 108] on icon "Next Page" at bounding box center [384, 108] width 7 height 7
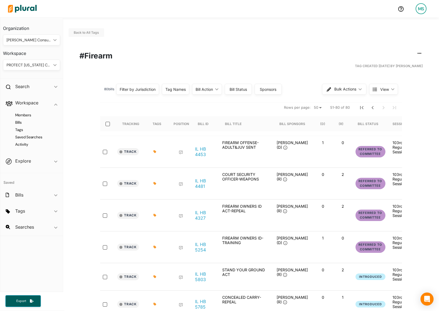
click at [110, 122] on div at bounding box center [109, 123] width 13 height 15
click at [107, 125] on input "select-all-rows" at bounding box center [108, 124] width 4 height 4
click at [344, 88] on span "Bulk Actions" at bounding box center [346, 89] width 22 height 4
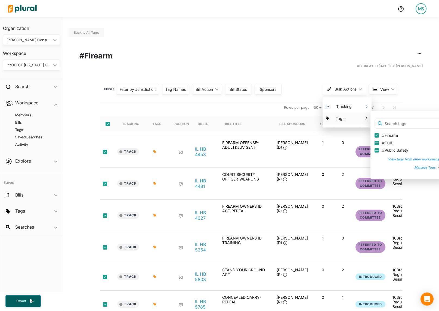
click at [409, 159] on button "View tags from other workspaces" at bounding box center [412, 159] width 59 height 8
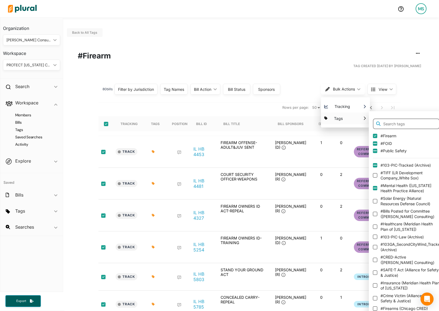
click at [406, 125] on input "text" at bounding box center [406, 124] width 67 height 11
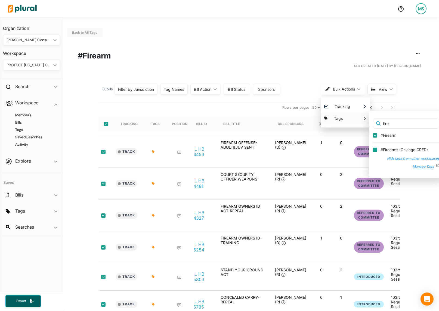
click at [375, 150] on input "#Firearms ( Chicago CRED )" at bounding box center [375, 150] width 4 height 4
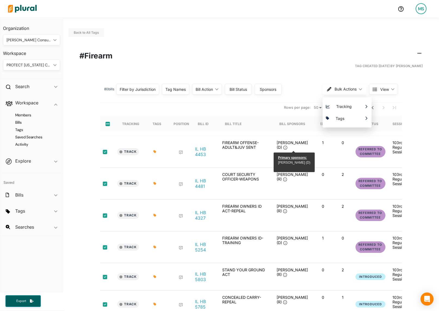
scroll to position [0, 0]
click at [20, 129] on h4 "Tags" at bounding box center [32, 129] width 49 height 5
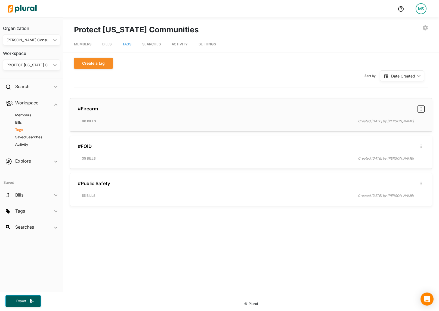
click at [422, 109] on button "button" at bounding box center [421, 109] width 7 height 7
click at [397, 132] on div "Delete Tag" at bounding box center [403, 132] width 33 height 5
click at [37, 66] on div "PROTECT [US_STATE] COMMUNITIES" at bounding box center [29, 65] width 45 height 6
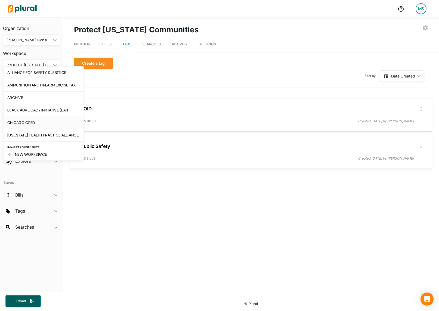
click at [27, 122] on div "CHICAGO CRED" at bounding box center [43, 123] width 72 height 5
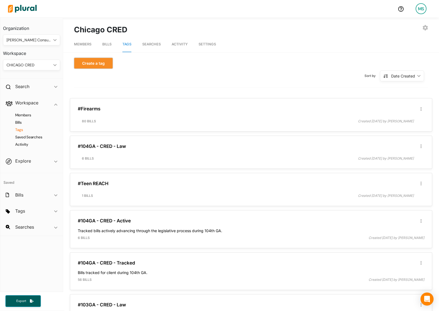
click at [98, 64] on button "Create a tag" at bounding box center [93, 63] width 39 height 11
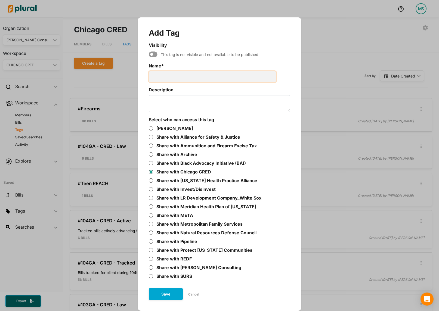
click at [172, 76] on input "Name *" at bounding box center [212, 76] width 127 height 11
click at [163, 295] on button "Save" at bounding box center [166, 295] width 34 height 12
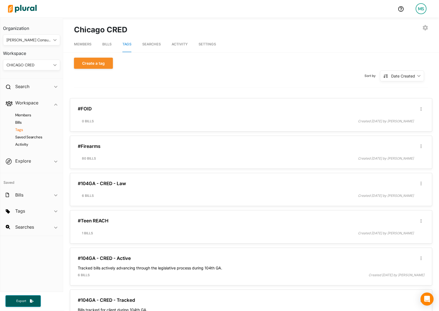
click at [26, 63] on div "CHICAGO CRED" at bounding box center [29, 65] width 45 height 6
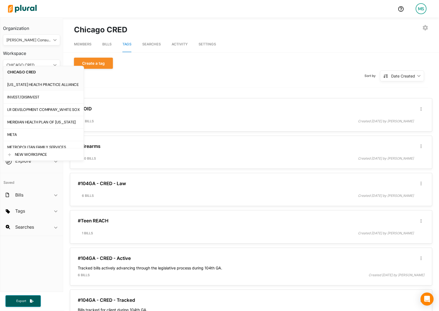
scroll to position [131, 0]
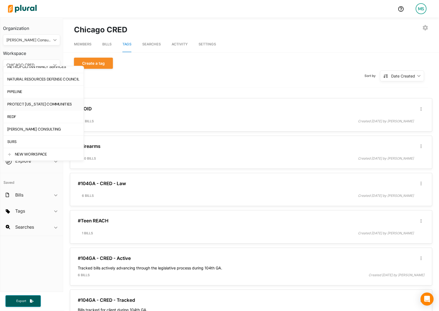
click at [32, 109] on link "PROTECT [US_STATE] COMMUNITIES" at bounding box center [44, 104] width 80 height 13
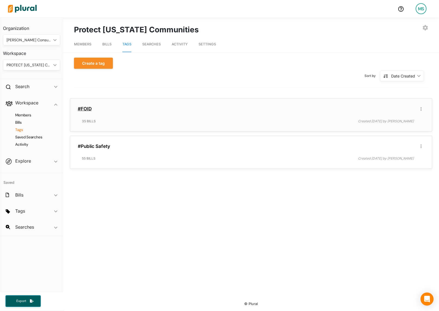
click at [85, 109] on link "#FOID" at bounding box center [85, 108] width 14 height 5
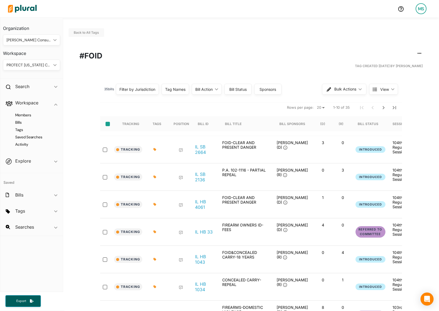
click at [107, 124] on input "select-all-rows" at bounding box center [108, 124] width 4 height 4
click at [345, 88] on span "Bulk Actions" at bounding box center [346, 89] width 22 height 4
click at [254, 98] on div "35 bill s Filter by Jurisdiction Filter by Jurisdiction close [US_STATE] Save C…" at bounding box center [251, 89] width 302 height 17
click at [323, 109] on select "20 50" at bounding box center [321, 108] width 12 height 7
click at [108, 125] on input "select-all-rows" at bounding box center [108, 124] width 4 height 4
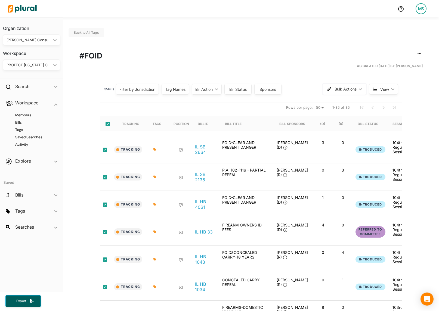
click at [339, 88] on span "Bulk Actions" at bounding box center [346, 89] width 22 height 4
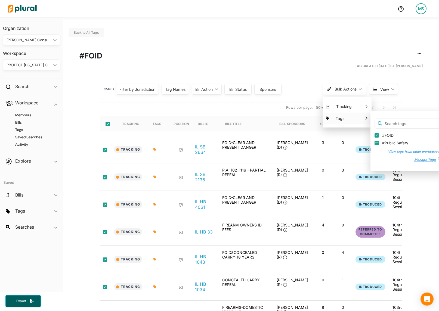
click at [402, 152] on button "View tags from other workspaces" at bounding box center [412, 152] width 59 height 8
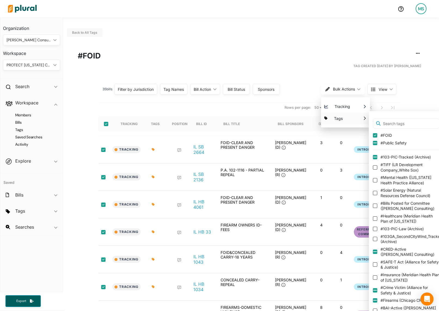
click at [404, 121] on input "text" at bounding box center [406, 124] width 67 height 11
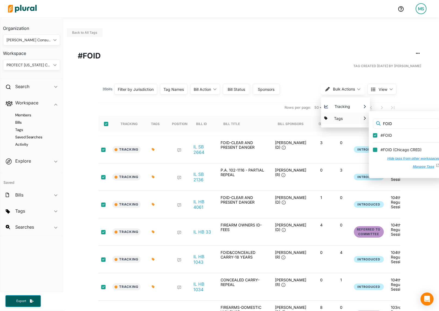
click at [375, 149] on input "#FOID ( Chicago CRED )" at bounding box center [375, 150] width 4 height 4
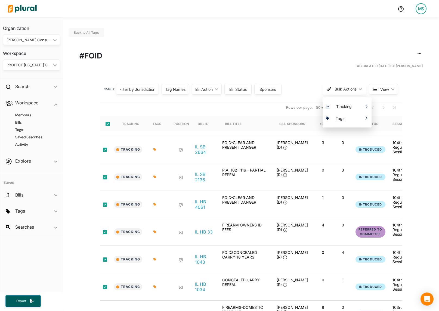
scroll to position [0, 0]
click at [27, 63] on div "PROTECT [US_STATE] COMMUNITIES" at bounding box center [29, 65] width 45 height 6
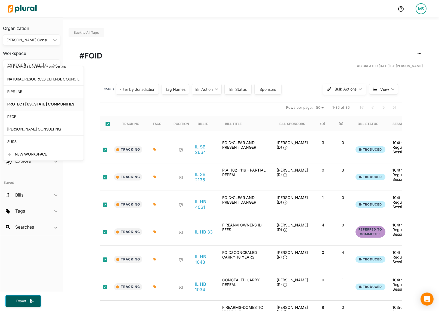
click at [143, 63] on div "Tag Created [DATE] by [PERSON_NAME]" at bounding box center [251, 66] width 344 height 9
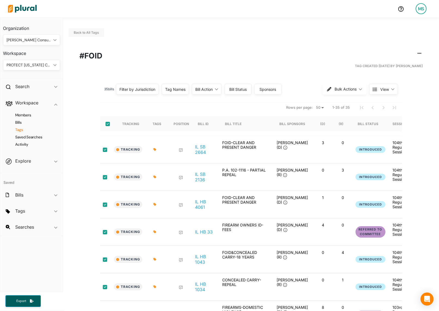
click at [20, 129] on h4 "Tags" at bounding box center [32, 129] width 49 height 5
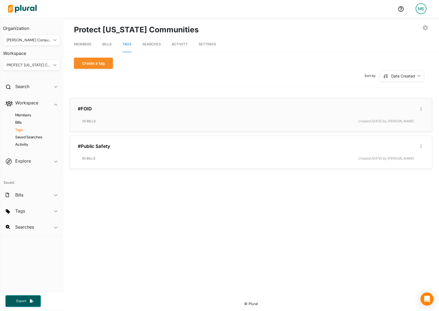
click at [421, 105] on div "#FOID Edit/Share Tag Delete Tag ic_group_add Created with Sketch. Publish Tag E…" at bounding box center [251, 115] width 358 height 28
click at [421, 109] on icon "button" at bounding box center [421, 109] width 1 height 4
click at [399, 133] on div "Delete Tag" at bounding box center [403, 132] width 33 height 5
click at [422, 109] on button "button" at bounding box center [421, 109] width 7 height 7
click at [402, 131] on div "Delete Tag" at bounding box center [403, 132] width 33 height 5
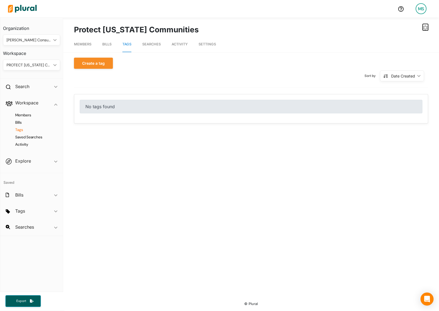
click at [425, 27] on icon "button" at bounding box center [425, 27] width 5 height 5
click at [393, 77] on div "DELETE WORKSPACE" at bounding box center [404, 75] width 40 height 5
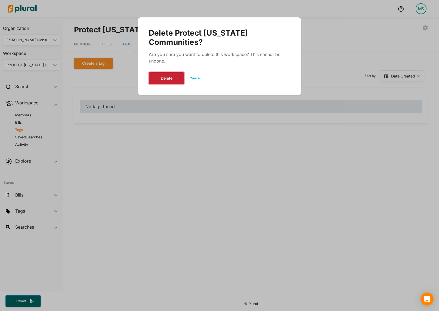
click at [163, 72] on button "Delete" at bounding box center [166, 78] width 35 height 12
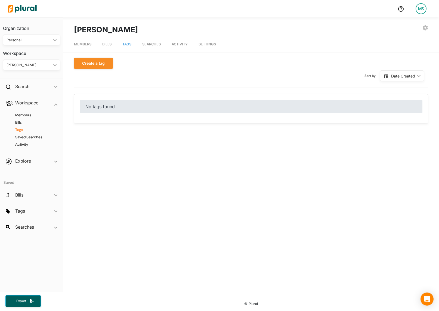
click at [36, 41] on div "Personal" at bounding box center [29, 40] width 45 height 6
click at [22, 93] on div "[PERSON_NAME] Consulting" at bounding box center [32, 93] width 50 height 5
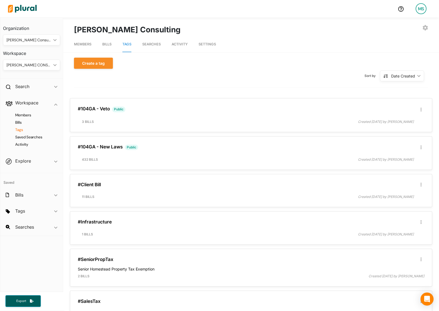
click at [26, 65] on div "[PERSON_NAME] CONSULTING" at bounding box center [29, 65] width 45 height 6
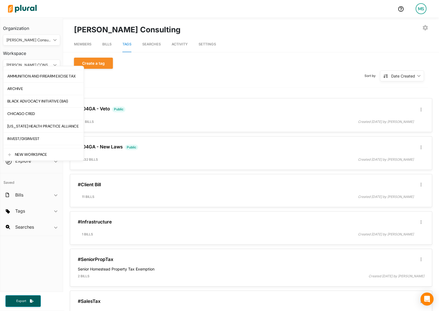
scroll to position [23, 0]
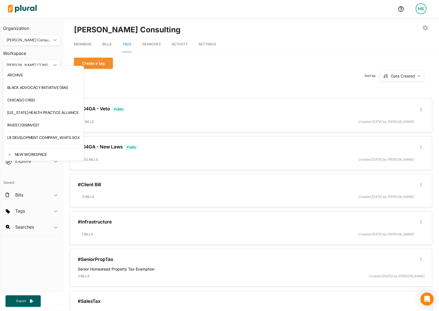
click at [195, 76] on div "Sort by Date Created ic_keyboard_arrow_down Date Created Date Created Alphanume…" at bounding box center [251, 76] width 354 height 14
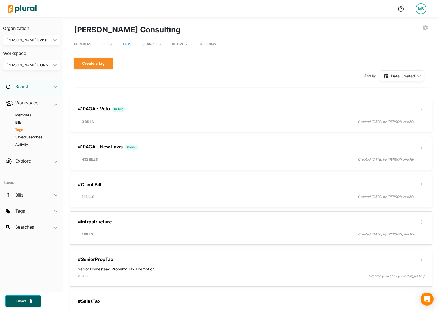
click at [23, 84] on h2 "Search" at bounding box center [22, 87] width 14 height 6
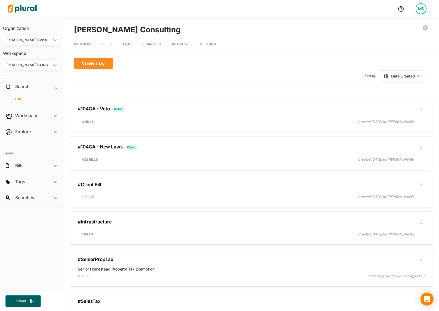
click at [19, 98] on h4 "Bills" at bounding box center [32, 99] width 49 height 5
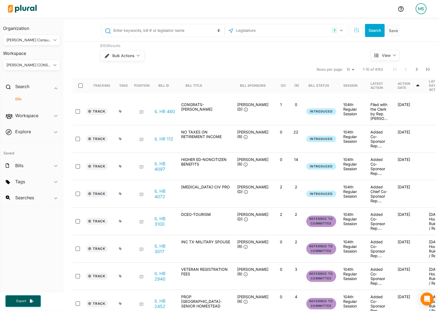
click at [32, 69] on div "[PERSON_NAME] CONSULTING ic_keyboard_arrow_down" at bounding box center [31, 65] width 57 height 11
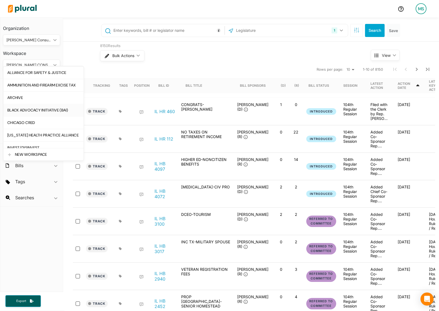
scroll to position [119, 0]
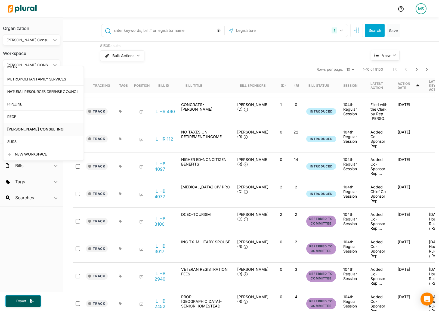
click at [27, 129] on div "[PERSON_NAME] CONSULTING" at bounding box center [43, 129] width 72 height 5
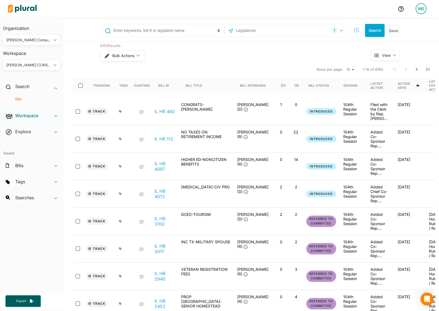
click at [27, 117] on h2 "Workspace" at bounding box center [26, 116] width 23 height 6
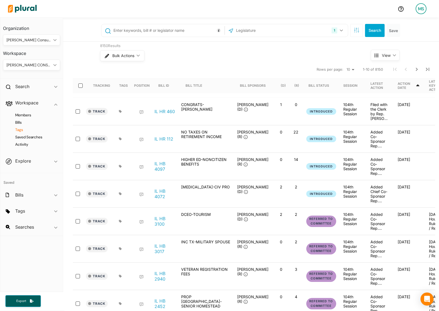
click at [21, 128] on h4 "Tags" at bounding box center [32, 129] width 49 height 5
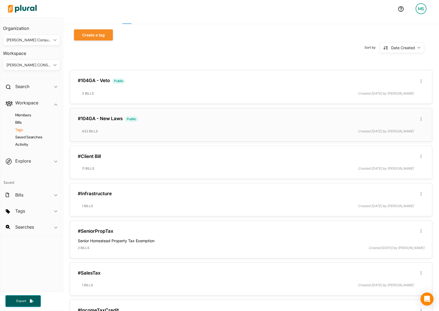
scroll to position [40, 0]
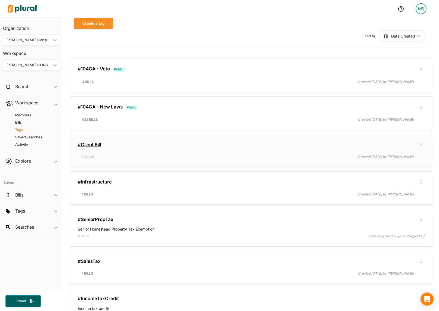
click at [94, 145] on link "#Client Bill" at bounding box center [89, 144] width 23 height 5
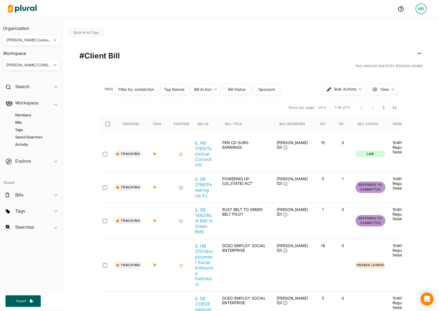
click at [416, 53] on h1 "#Client Bill" at bounding box center [251, 55] width 344 height 11
click at [423, 54] on button "button" at bounding box center [420, 53] width 7 height 7
click at [404, 65] on div "Edit/Share Tag" at bounding box center [402, 64] width 33 height 5
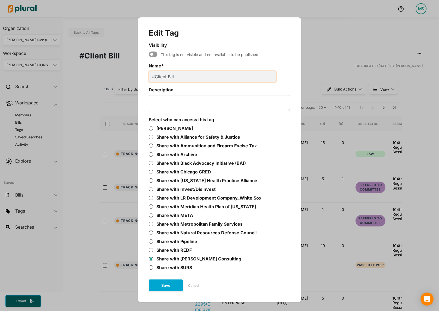
drag, startPoint x: 155, startPoint y: 77, endPoint x: 147, endPoint y: 77, distance: 7.9
click at [148, 77] on section "Edit Tag Visibility This tag is not visible and not available to be published. …" at bounding box center [219, 160] width 152 height 274
click at [162, 282] on button "Save" at bounding box center [166, 286] width 34 height 12
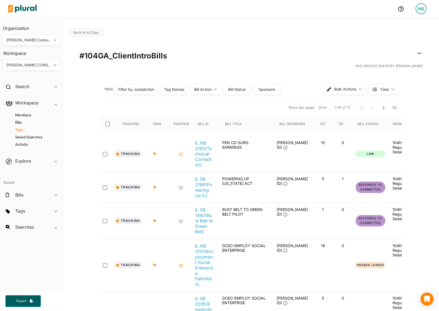
click at [19, 131] on h4 "Tags" at bounding box center [32, 129] width 49 height 5
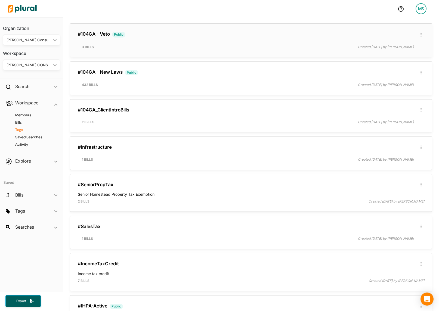
scroll to position [88, 0]
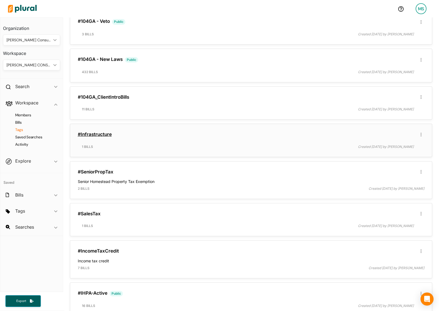
click at [100, 134] on link "#Infrastructure" at bounding box center [95, 134] width 34 height 5
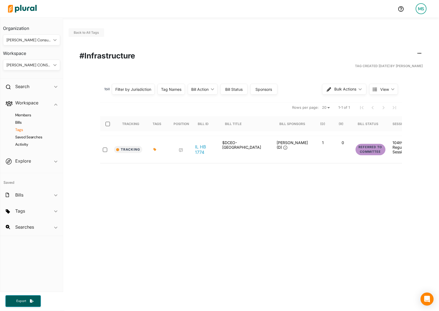
click at [20, 132] on h4 "Tags" at bounding box center [32, 129] width 49 height 5
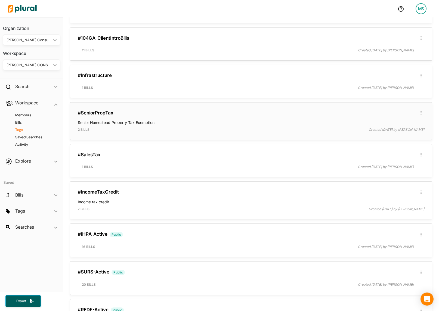
scroll to position [182, 0]
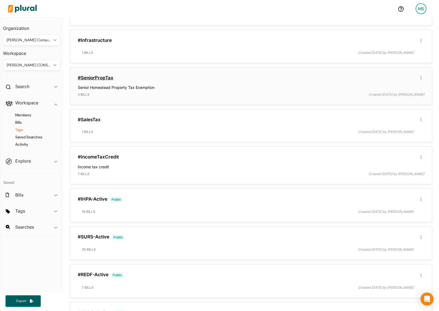
click at [94, 77] on link "#SeniorPropTax" at bounding box center [96, 77] width 36 height 5
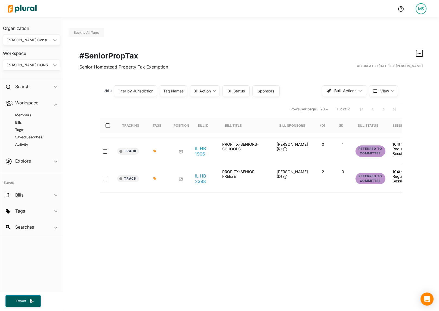
click at [417, 53] on button "button" at bounding box center [420, 53] width 7 height 7
click at [392, 77] on div "Delete Tag" at bounding box center [401, 76] width 33 height 5
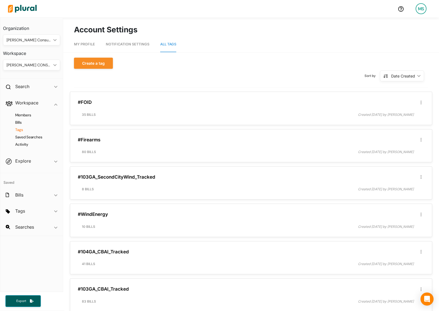
click at [23, 129] on h4 "Tags" at bounding box center [32, 129] width 49 height 5
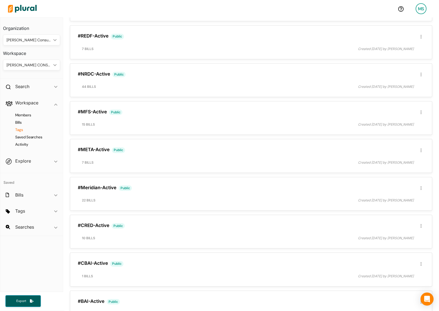
scroll to position [488, 0]
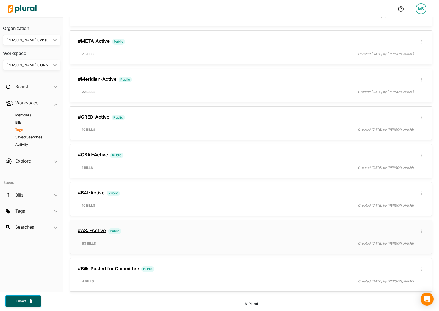
click at [95, 230] on link "#ASJ-Active" at bounding box center [92, 230] width 28 height 5
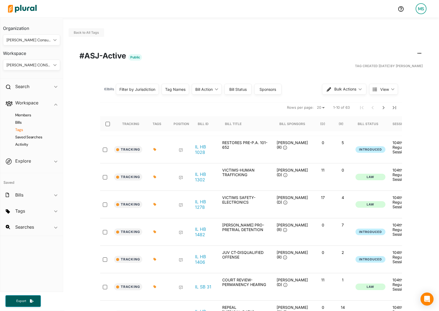
click at [21, 128] on h4 "Tags" at bounding box center [32, 129] width 49 height 5
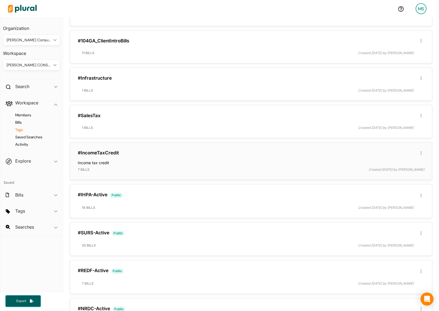
scroll to position [135, 0]
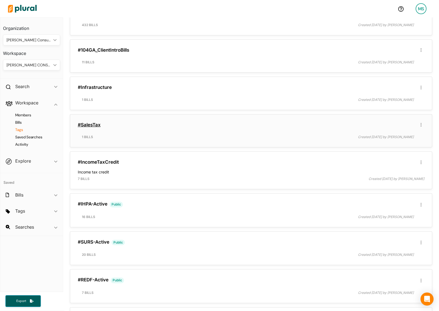
click at [94, 125] on link "#SalesTax" at bounding box center [89, 124] width 23 height 5
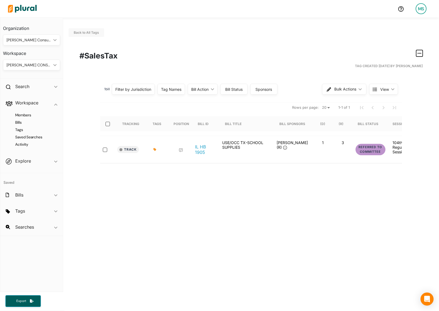
click at [421, 53] on icon "button" at bounding box center [420, 53] width 4 height 1
click at [393, 79] on link "Delete Tag" at bounding box center [399, 76] width 48 height 13
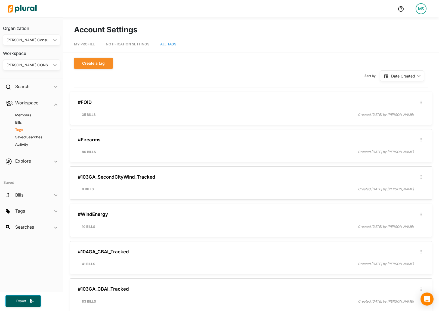
click at [21, 131] on h4 "Tags" at bounding box center [32, 129] width 49 height 5
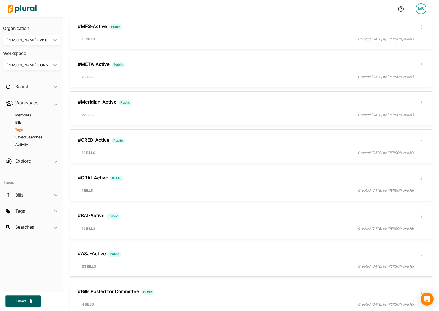
scroll to position [450, 0]
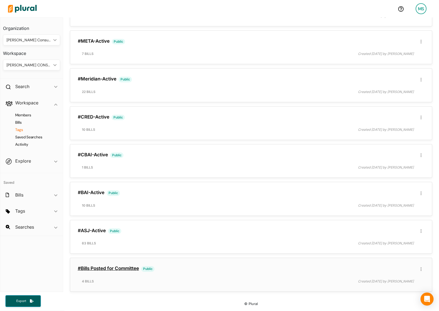
click at [110, 270] on link "#Bills Posted for Committee" at bounding box center [108, 268] width 61 height 5
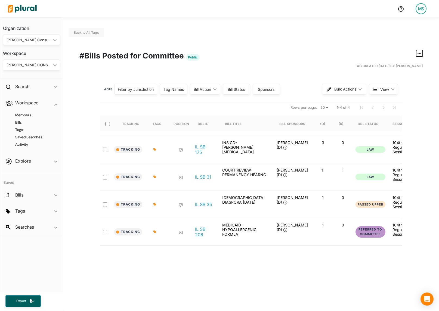
click at [420, 52] on icon "button" at bounding box center [420, 53] width 4 height 4
click at [400, 76] on div "Delete Tag" at bounding box center [401, 76] width 33 height 5
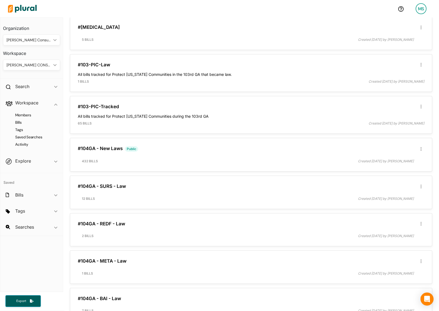
scroll to position [567, 0]
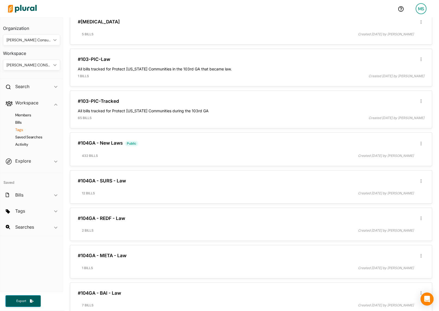
click at [19, 129] on h4 "Tags" at bounding box center [32, 129] width 49 height 5
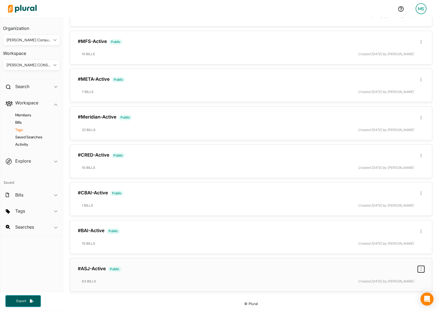
click at [423, 267] on button "button" at bounding box center [421, 269] width 7 height 7
click at [421, 192] on icon "button" at bounding box center [421, 193] width 1 height 4
click at [386, 220] on link "Delete Tag" at bounding box center [400, 216] width 48 height 13
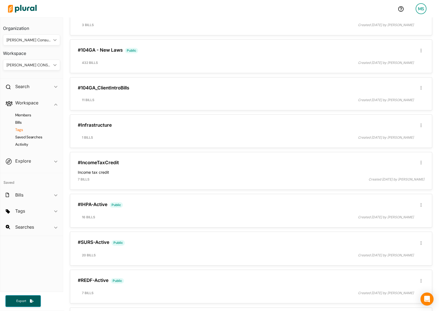
scroll to position [91, 0]
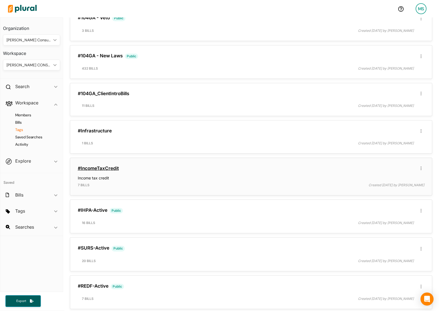
click at [115, 167] on link "#IncomeTaxCredit" at bounding box center [98, 168] width 41 height 5
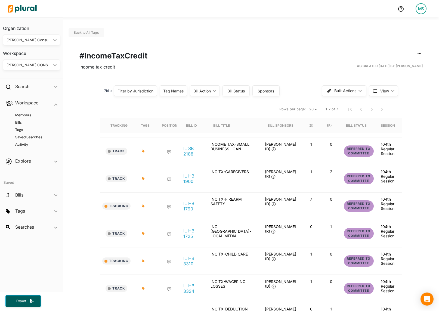
scroll to position [0, 0]
click at [20, 132] on h4 "Tags" at bounding box center [32, 129] width 49 height 5
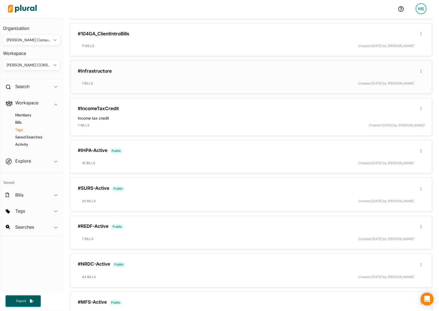
scroll to position [187, 0]
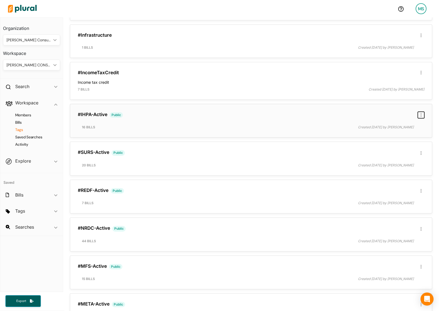
click at [421, 115] on icon "button" at bounding box center [421, 116] width 1 height 4
click at [394, 140] on div "Delete Tag" at bounding box center [403, 138] width 33 height 5
click at [422, 115] on button "button" at bounding box center [421, 115] width 7 height 7
click at [388, 139] on div "Delete Tag" at bounding box center [403, 138] width 33 height 5
click at [422, 112] on button "button" at bounding box center [421, 115] width 7 height 7
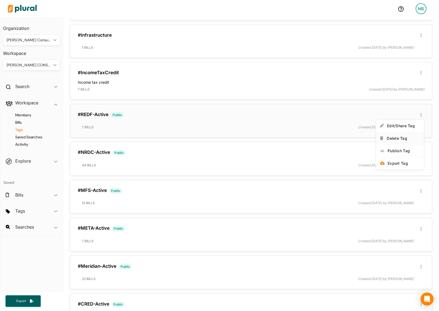
click at [396, 137] on div "Delete Tag" at bounding box center [403, 138] width 33 height 5
click at [422, 115] on button "button" at bounding box center [421, 115] width 7 height 7
click at [396, 136] on div "Delete Tag" at bounding box center [403, 138] width 33 height 5
click at [421, 116] on button "button" at bounding box center [421, 115] width 7 height 7
click at [397, 137] on div "Delete Tag" at bounding box center [403, 138] width 33 height 5
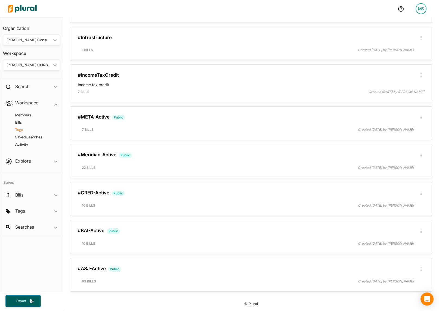
scroll to position [185, 0]
click at [421, 117] on icon "button" at bounding box center [421, 117] width 1 height 4
click at [397, 141] on div "Delete Tag" at bounding box center [403, 141] width 33 height 5
click at [422, 157] on button "button" at bounding box center [421, 155] width 7 height 7
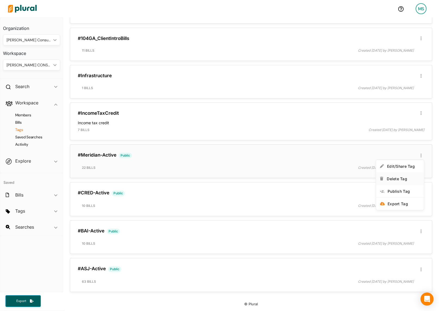
click at [397, 178] on div "Delete Tag" at bounding box center [403, 179] width 33 height 5
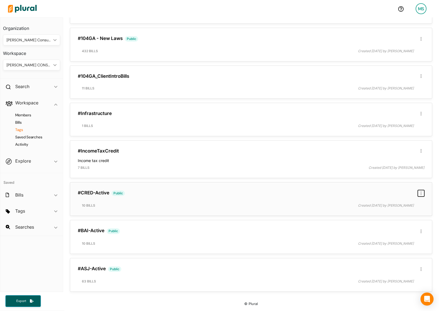
click at [419, 194] on button "button" at bounding box center [421, 193] width 7 height 7
click at [398, 216] on div "Delete Tag" at bounding box center [403, 217] width 33 height 5
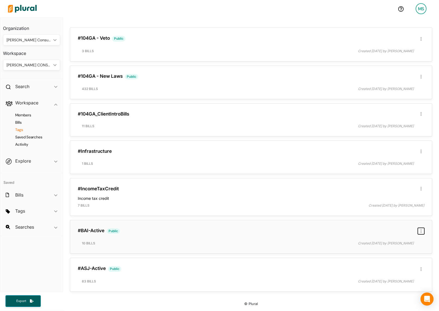
click at [423, 231] on button "button" at bounding box center [421, 231] width 7 height 7
click at [397, 255] on div "Delete Tag" at bounding box center [403, 254] width 33 height 5
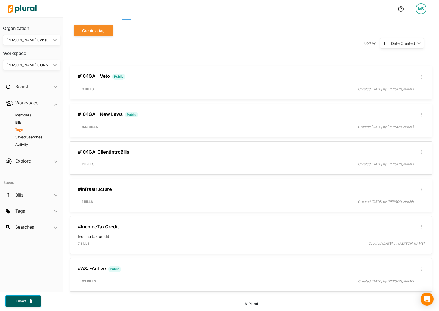
scroll to position [33, 0]
click at [422, 270] on button "button" at bounding box center [421, 269] width 7 height 7
click at [399, 293] on div "Delete Tag" at bounding box center [403, 292] width 33 height 5
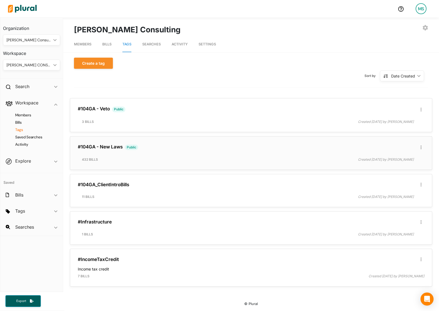
scroll to position [0, 0]
click at [91, 62] on button "Create a tag" at bounding box center [93, 63] width 39 height 11
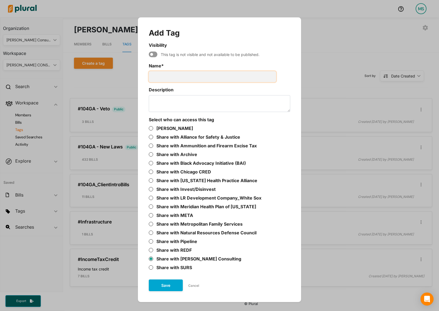
click at [178, 76] on input "Name *" at bounding box center [212, 76] width 127 height 11
click at [163, 285] on button "Save" at bounding box center [166, 286] width 34 height 12
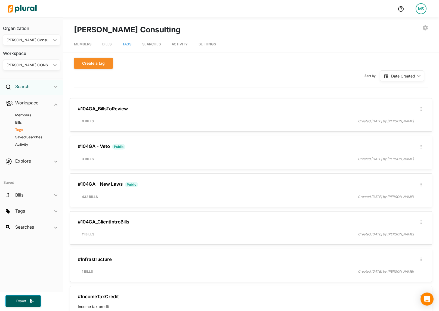
click at [18, 87] on h2 "Search" at bounding box center [22, 87] width 14 height 6
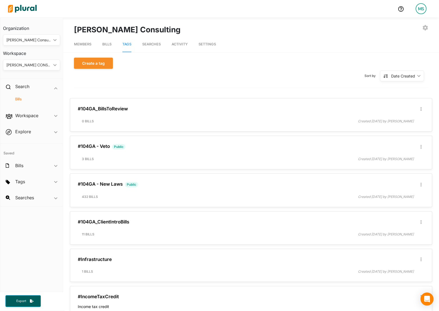
click at [18, 101] on h4 "Bills" at bounding box center [32, 99] width 49 height 5
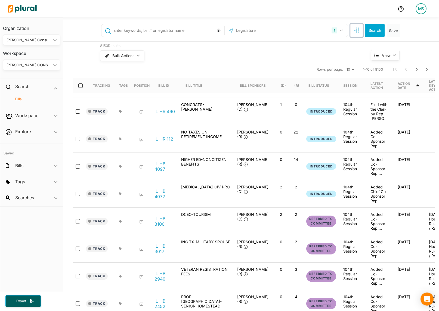
click at [358, 30] on icon "button" at bounding box center [356, 29] width 5 height 5
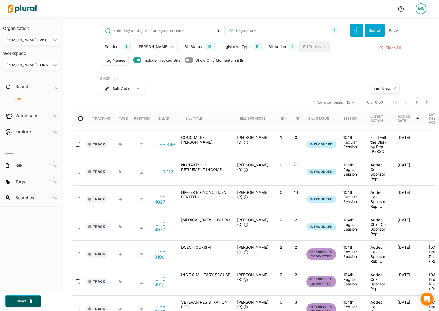
click at [269, 47] on div "Bill Action" at bounding box center [277, 47] width 17 height 6
click at [275, 73] on div "Bill Action" at bounding box center [303, 72] width 61 height 6
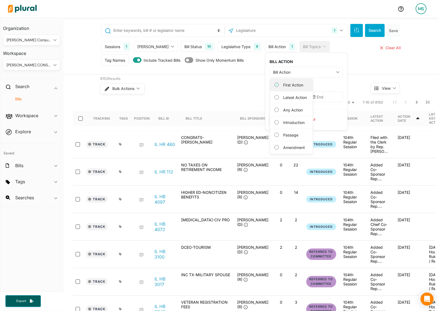
click at [275, 85] on Action "First Action" at bounding box center [277, 85] width 4 height 4
click at [278, 102] on input "text" at bounding box center [286, 97] width 33 height 11
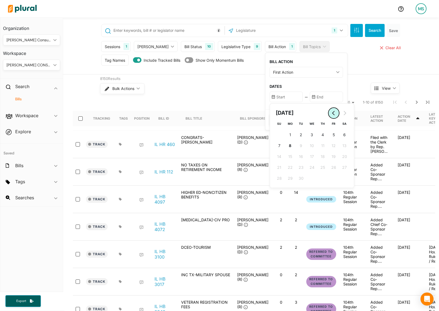
click at [332, 114] on icon "Go to previous month" at bounding box center [334, 113] width 4 height 4
click at [344, 134] on span "7" at bounding box center [345, 135] width 2 height 6
click at [315, 96] on input "text" at bounding box center [326, 97] width 33 height 11
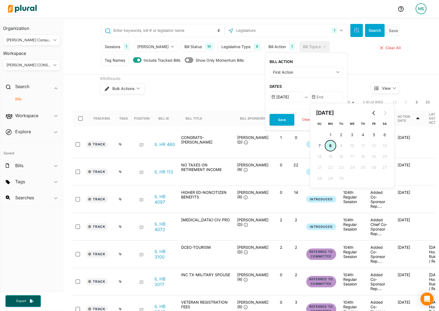
click at [329, 145] on span "8" at bounding box center [330, 146] width 2 height 6
click at [270, 121] on button "Save" at bounding box center [282, 120] width 25 height 12
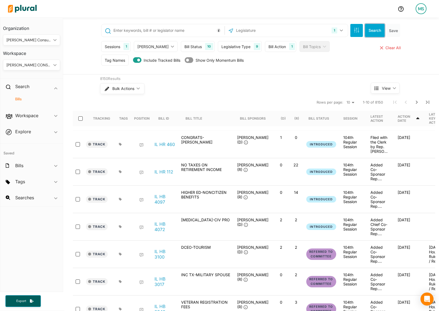
click at [380, 33] on button "Search" at bounding box center [375, 30] width 20 height 13
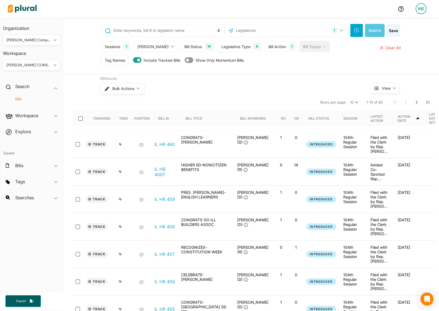
click at [228, 46] on div "Legislative Type" at bounding box center [236, 47] width 29 height 6
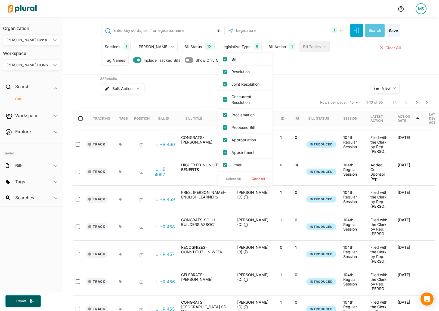
click at [248, 180] on button "Clear All" at bounding box center [258, 179] width 24 height 8
click at [223, 61] on input "Bill" at bounding box center [225, 59] width 4 height 4
click at [370, 35] on button "Search" at bounding box center [375, 30] width 20 height 13
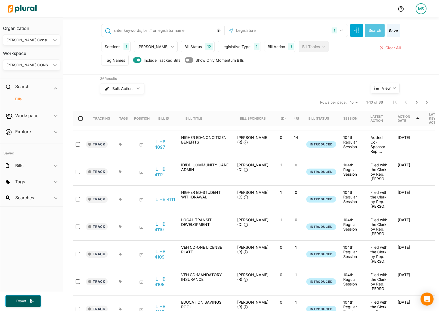
click at [353, 104] on select "10 20 50" at bounding box center [354, 102] width 12 height 7
click at [80, 118] on input "select-all-rows" at bounding box center [80, 119] width 4 height 4
click at [128, 87] on span "Bulk Actions" at bounding box center [123, 89] width 22 height 4
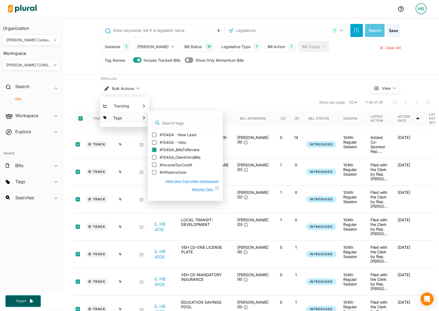
click at [155, 149] on input "#104GA_BillsToReview" at bounding box center [154, 150] width 4 height 4
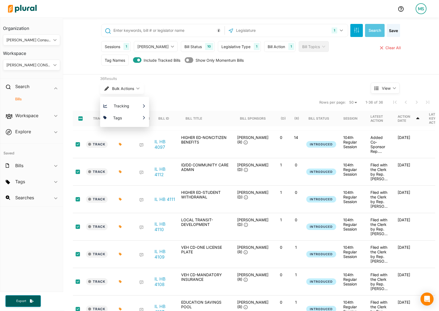
click at [195, 82] on div "Bulk Actions ic_keyboard_arrow_down Tracking Which Workspace(s) should be notif…" at bounding box center [225, 89] width 250 height 14
click at [210, 88] on div "Bulk Actions ic_keyboard_arrow_down Tracking Which Workspace(s) should be notif…" at bounding box center [225, 89] width 250 height 14
click at [32, 66] on div "[PERSON_NAME] CONSULTING" at bounding box center [29, 65] width 45 height 6
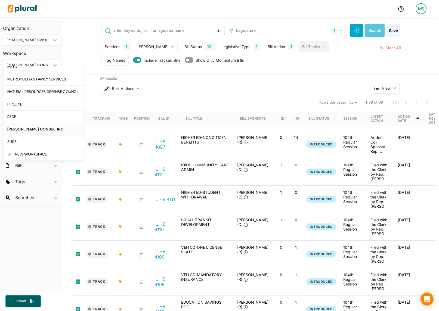
click at [32, 66] on div "ALLIANCE FOR SAFETY & JUSTICE AMMUNITION AND FIREARM EXCISE TAX ARCHIVE BLACK A…" at bounding box center [43, 113] width 81 height 95
click at [186, 102] on nav "Rows per page: 10 20 50 1-36 of 36" at bounding box center [254, 102] width 363 height 15
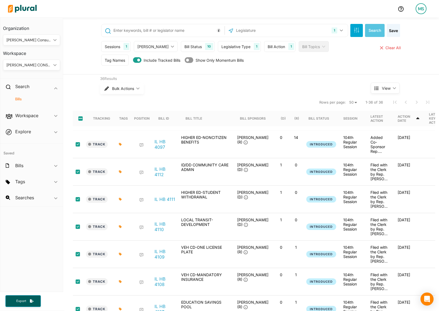
click at [15, 97] on h4 "Bills" at bounding box center [32, 99] width 49 height 5
click at [25, 115] on h2 "Workspace" at bounding box center [26, 116] width 23 height 6
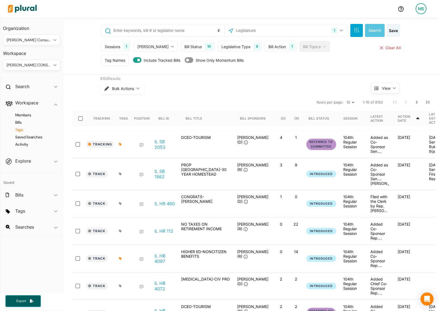
click at [22, 129] on h4 "Tags" at bounding box center [32, 129] width 49 height 5
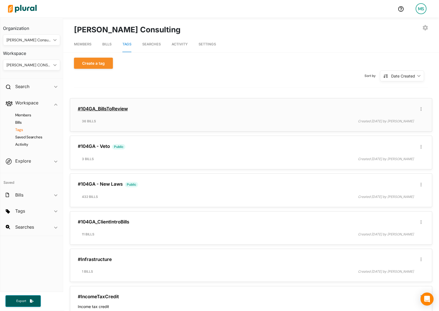
click at [117, 108] on link "#104GA_BillsToReview" at bounding box center [103, 108] width 50 height 5
